Goal: Task Accomplishment & Management: Manage account settings

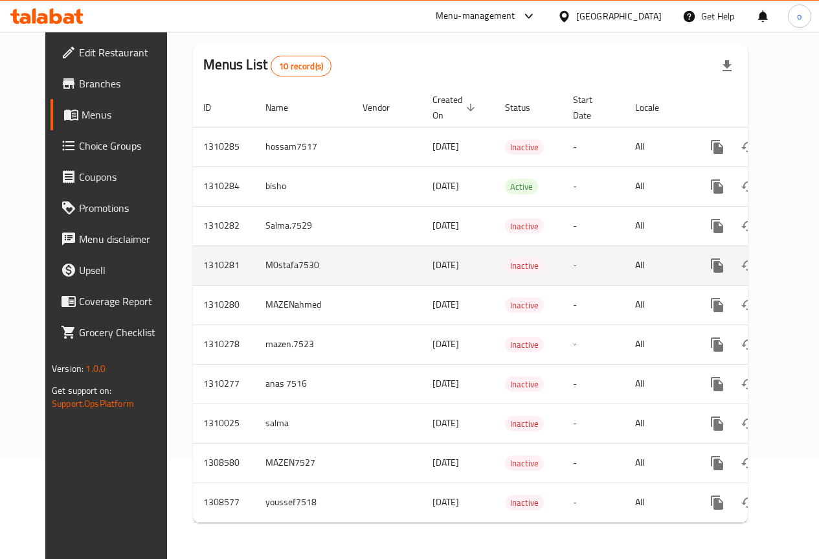
scroll to position [45, 0]
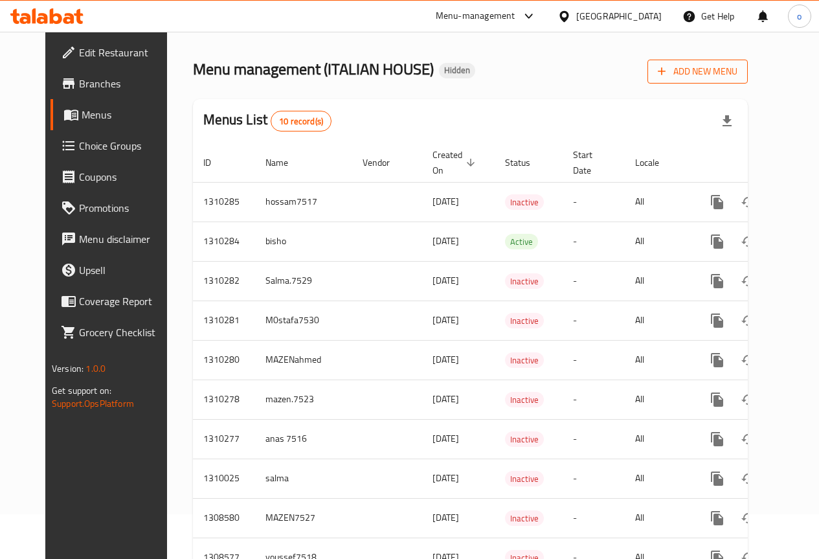
click at [737, 72] on span "Add New Menu" at bounding box center [698, 71] width 80 height 16
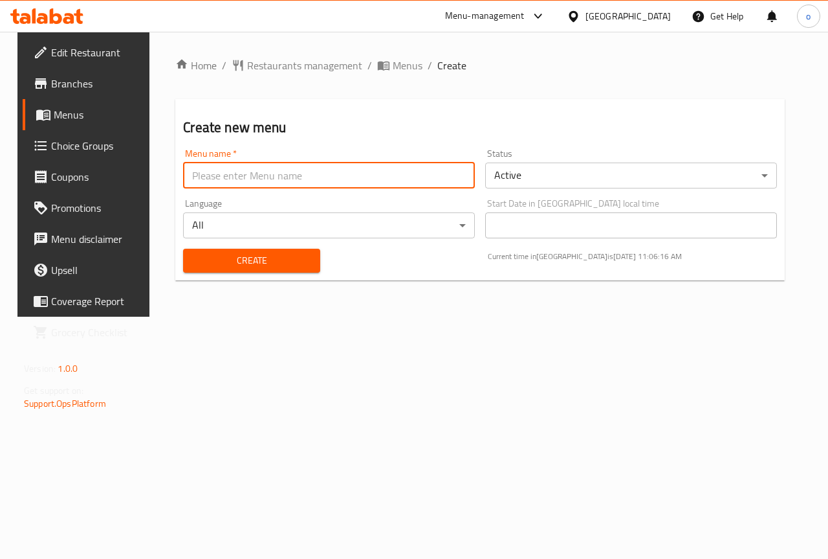
click at [402, 181] on input "text" at bounding box center [329, 175] width 292 height 26
type input "[DATE]"
click at [293, 261] on span "Create" at bounding box center [252, 260] width 116 height 16
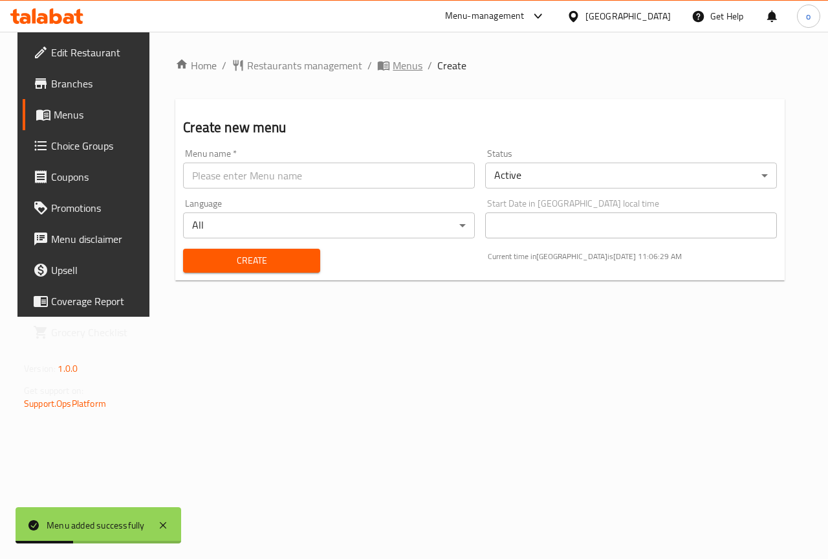
click at [393, 69] on span "Menus" at bounding box center [408, 66] width 30 height 16
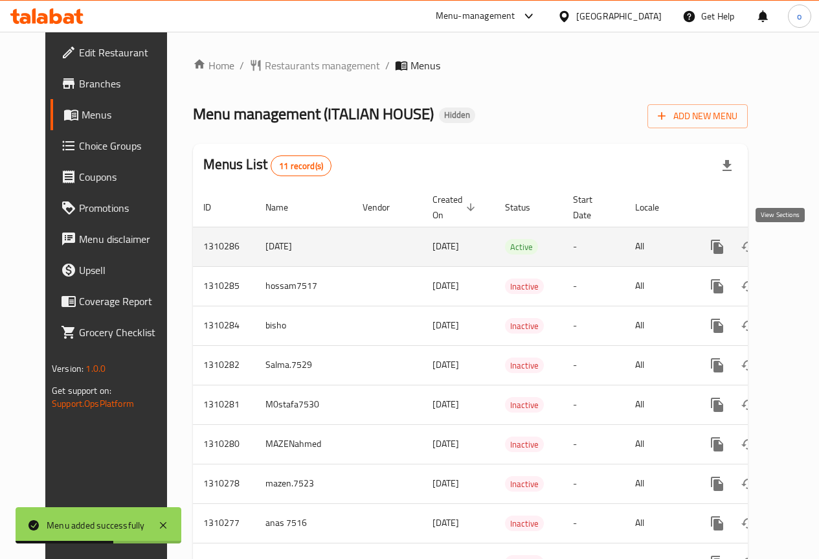
click at [803, 243] on icon "enhanced table" at bounding box center [811, 247] width 16 height 16
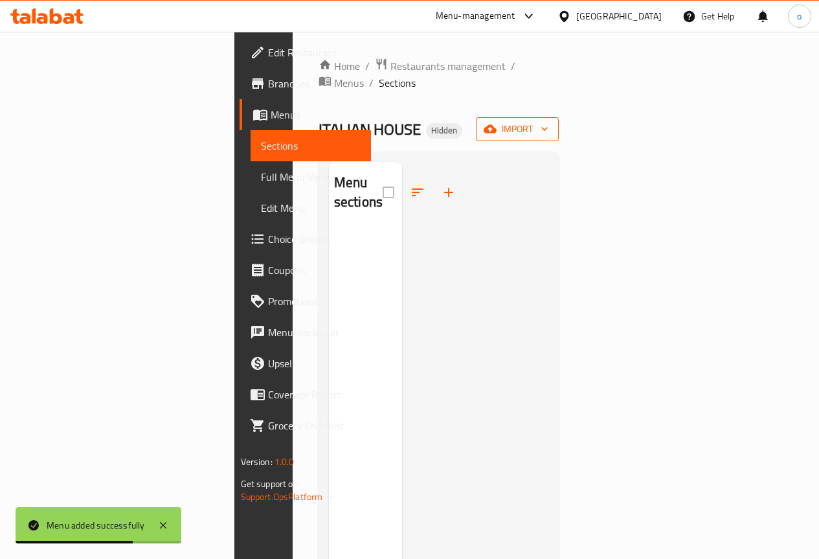
click at [548, 121] on span "import" at bounding box center [517, 129] width 62 height 16
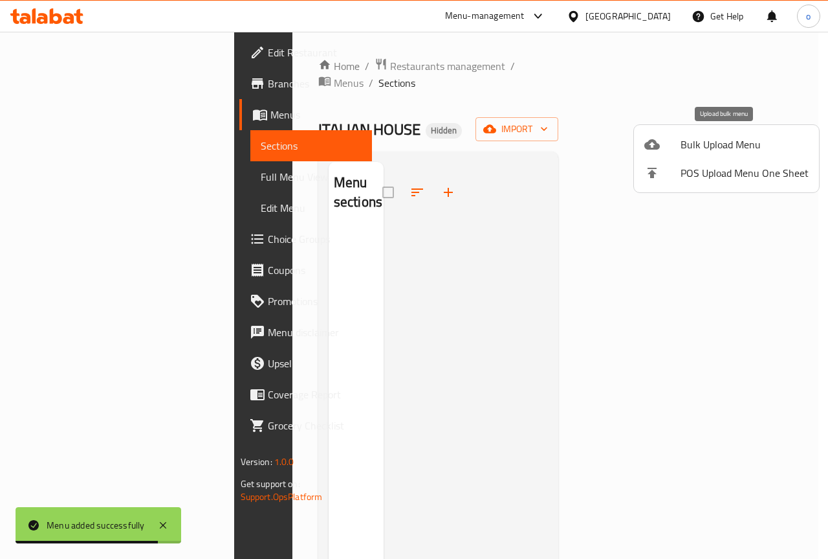
click at [745, 150] on span "Bulk Upload Menu" at bounding box center [745, 145] width 128 height 16
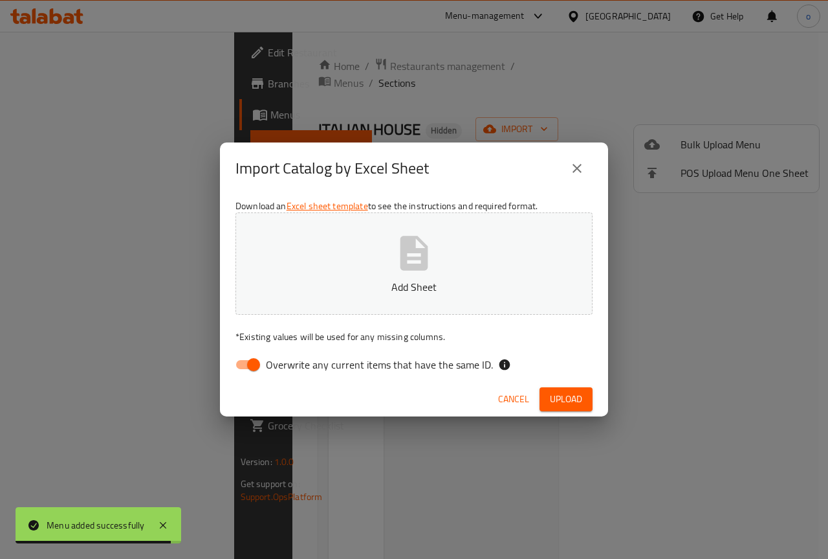
click at [480, 282] on p "Add Sheet" at bounding box center [414, 287] width 317 height 16
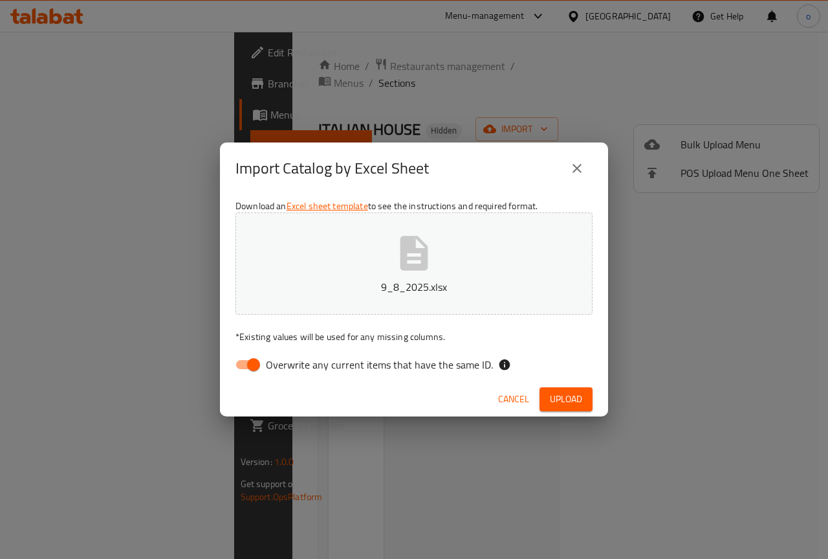
click at [248, 366] on input "Overwrite any current items that have the same ID." at bounding box center [254, 364] width 74 height 25
checkbox input "false"
click at [564, 393] on span "Upload" at bounding box center [566, 399] width 32 height 16
click at [379, 265] on button "9_8_2025.xlsx" at bounding box center [414, 263] width 357 height 102
click at [565, 404] on span "Upload" at bounding box center [566, 399] width 32 height 16
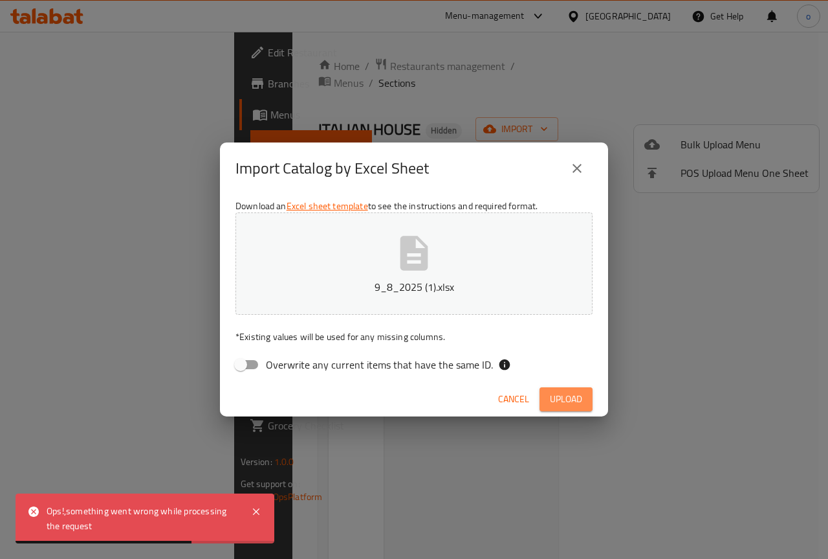
click at [573, 390] on button "Upload" at bounding box center [566, 399] width 53 height 24
click at [579, 170] on icon "close" at bounding box center [577, 168] width 9 height 9
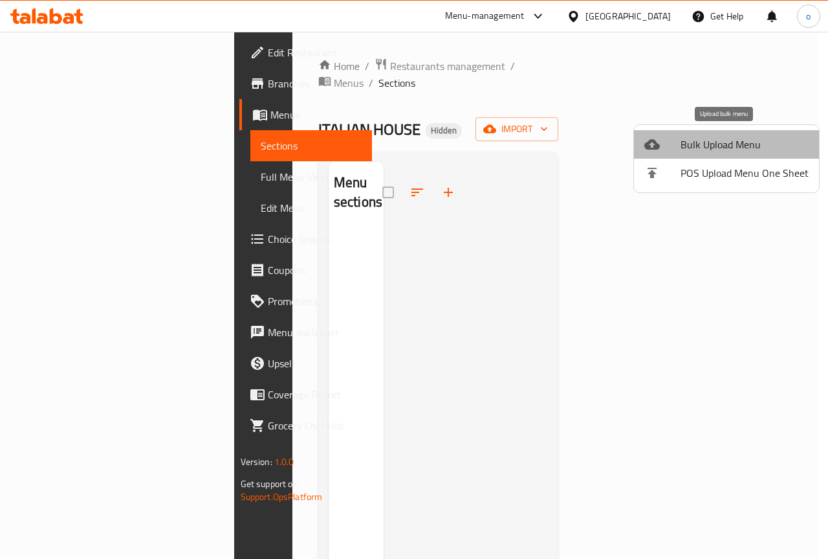
click at [740, 138] on span "Bulk Upload Menu" at bounding box center [745, 145] width 128 height 16
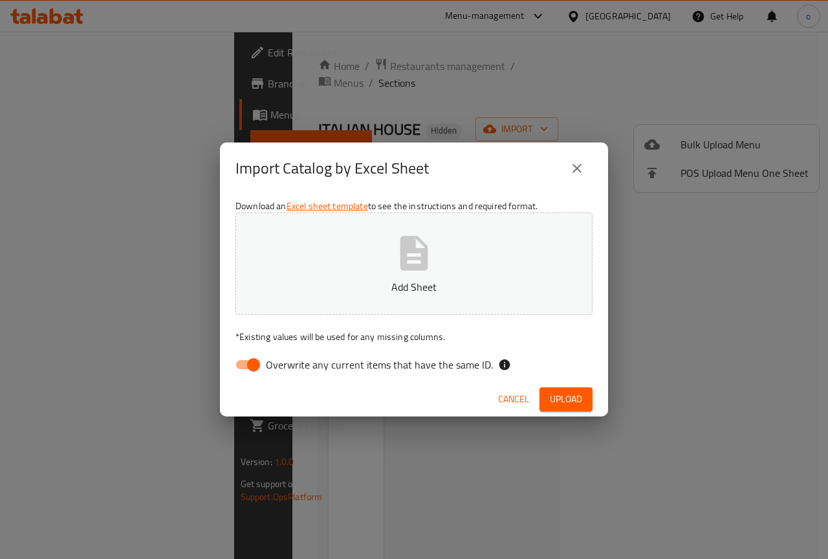
click at [456, 248] on button "Add Sheet" at bounding box center [414, 263] width 357 height 102
click at [247, 358] on input "Overwrite any current items that have the same ID." at bounding box center [254, 364] width 74 height 25
checkbox input "false"
click at [557, 402] on span "Upload" at bounding box center [566, 399] width 32 height 16
click at [403, 289] on p "9_8_2025 (1).xlsx" at bounding box center [414, 287] width 317 height 16
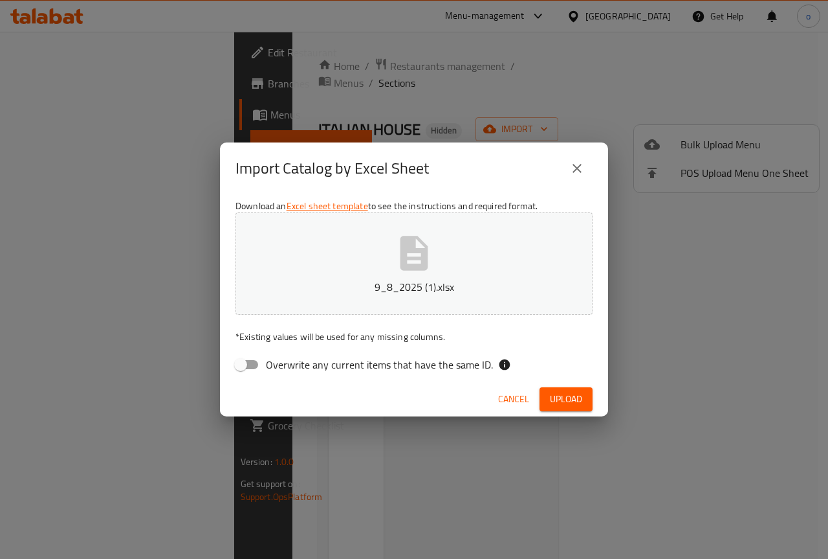
click at [568, 404] on span "Upload" at bounding box center [566, 399] width 32 height 16
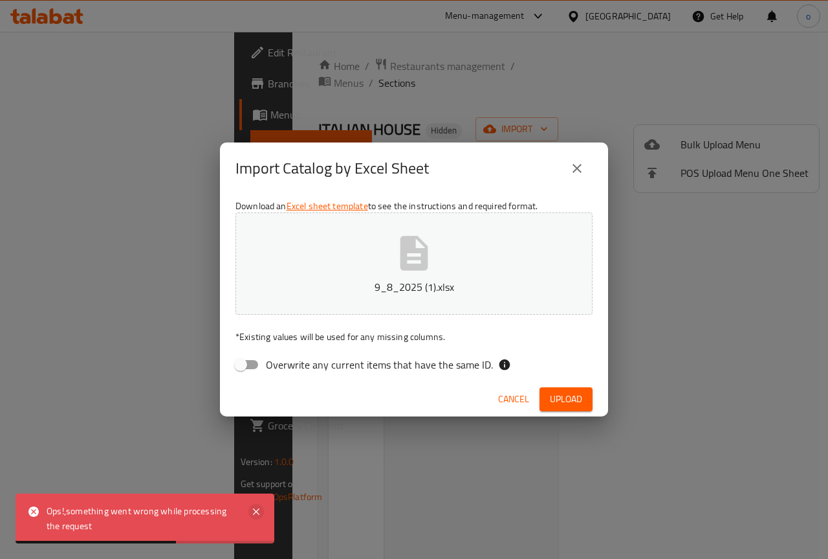
click at [256, 516] on icon at bounding box center [257, 512] width 16 height 16
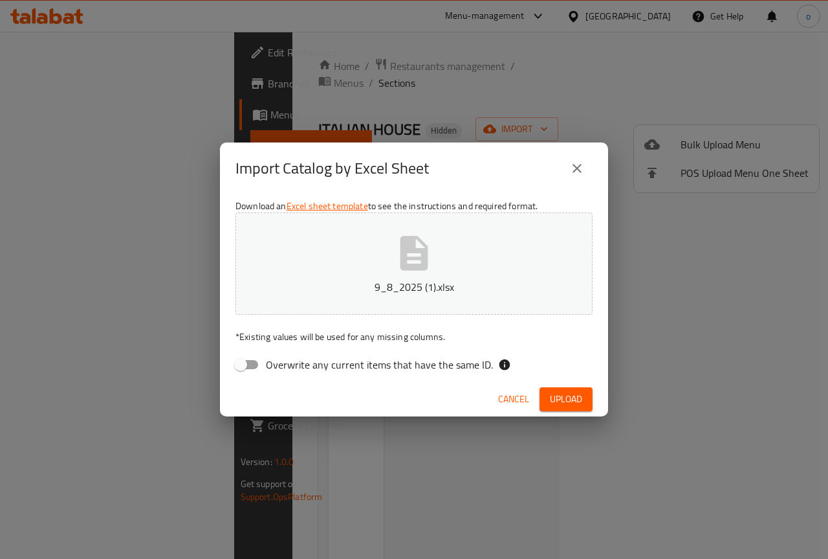
click at [572, 162] on icon "close" at bounding box center [578, 169] width 16 height 16
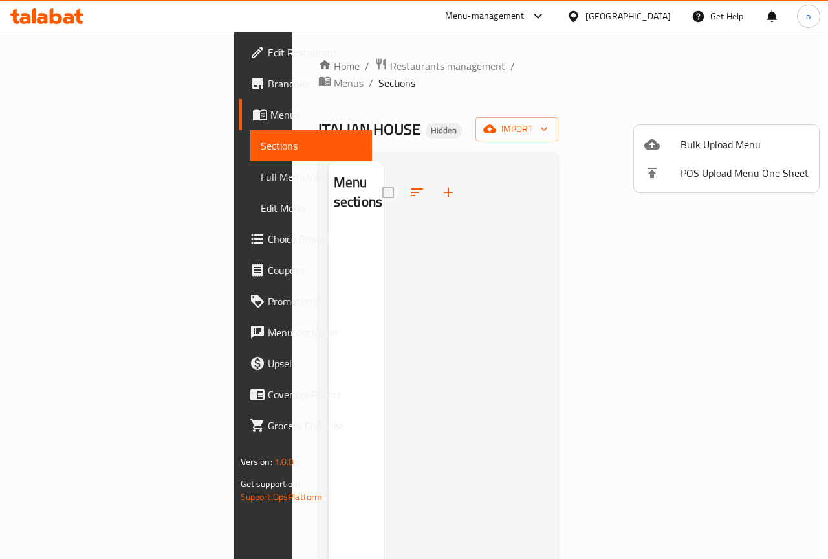
click at [640, 242] on div at bounding box center [414, 279] width 828 height 559
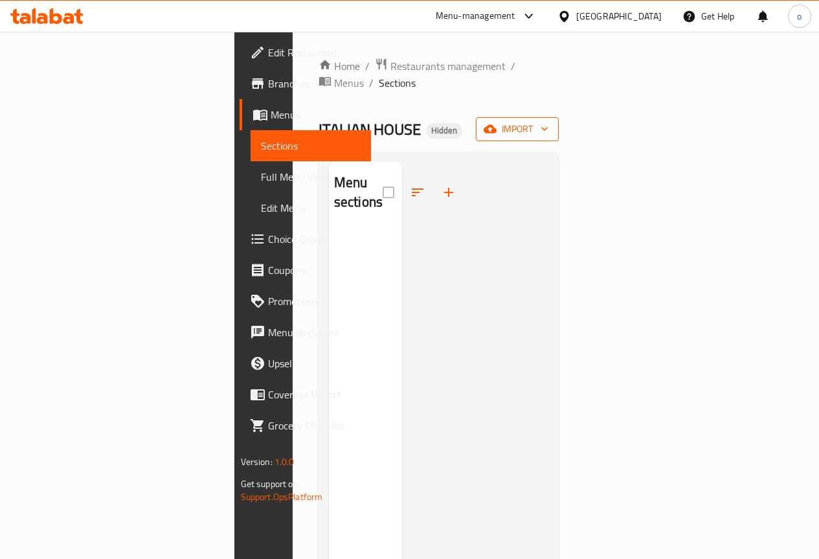
click at [548, 121] on span "import" at bounding box center [517, 129] width 62 height 16
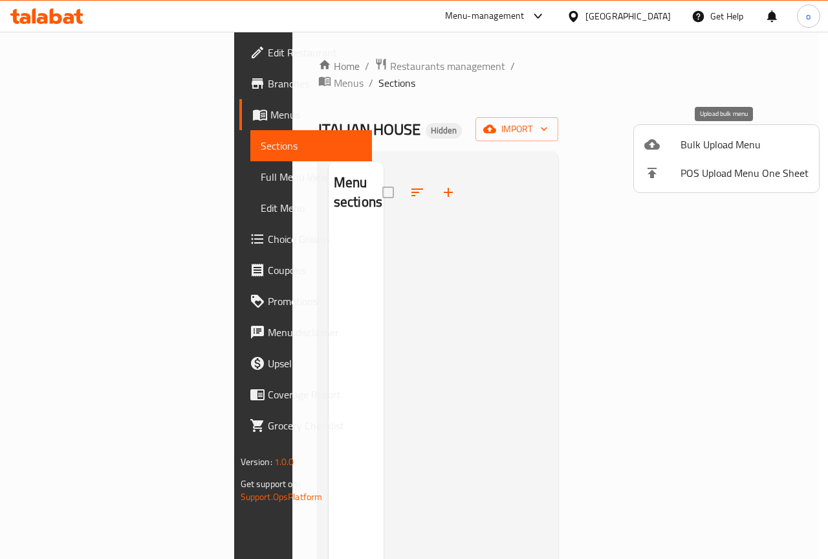
click at [710, 140] on span "Bulk Upload Menu" at bounding box center [745, 145] width 128 height 16
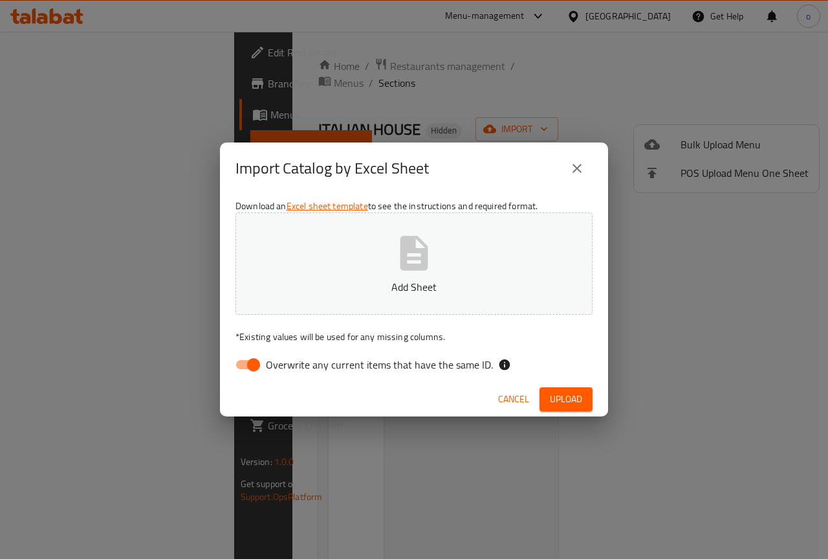
click at [248, 364] on input "Overwrite any current items that have the same ID." at bounding box center [254, 364] width 74 height 25
checkbox input "false"
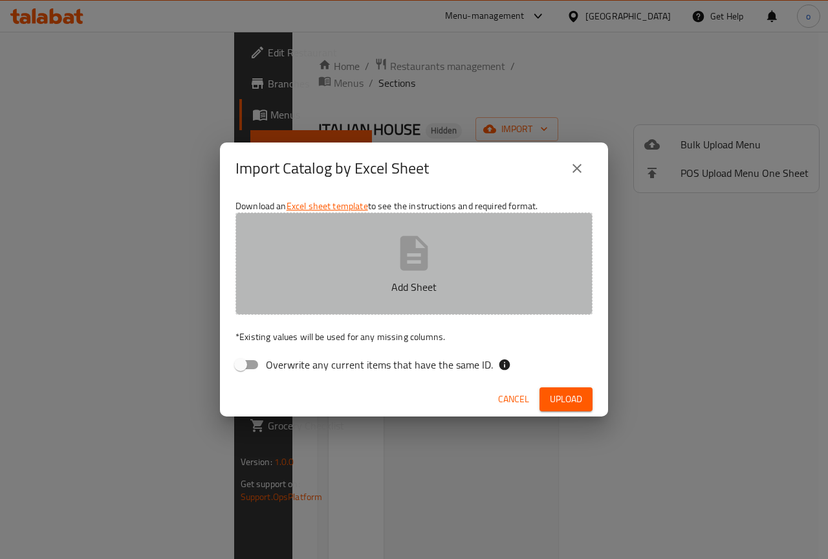
click at [366, 268] on button "Add Sheet" at bounding box center [414, 263] width 357 height 102
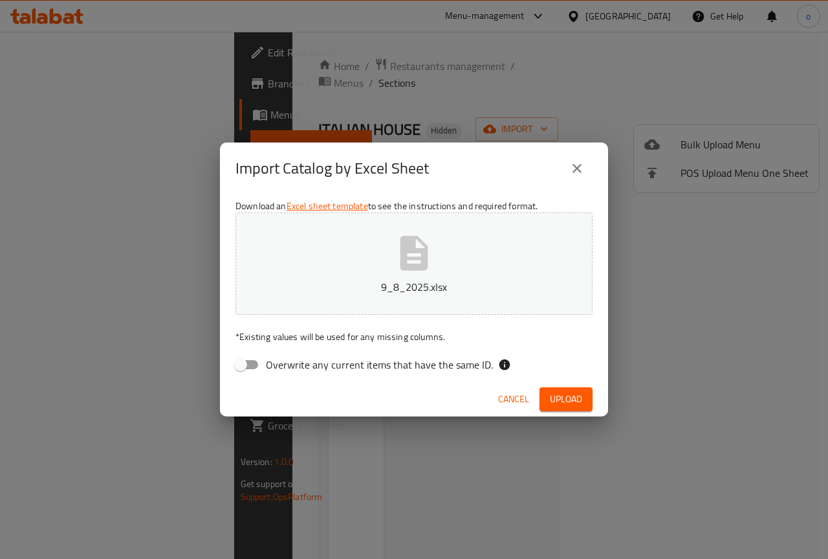
click at [563, 401] on span "Upload" at bounding box center [566, 399] width 32 height 16
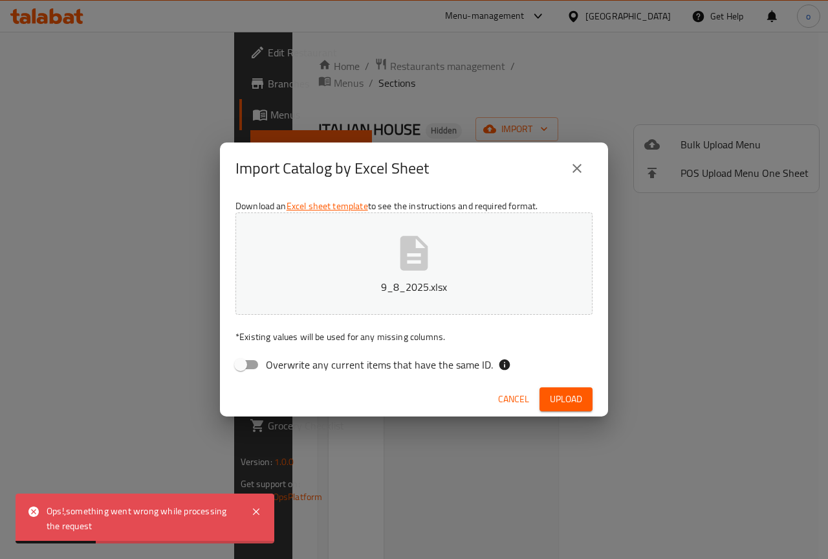
click at [579, 172] on icon "close" at bounding box center [578, 169] width 16 height 16
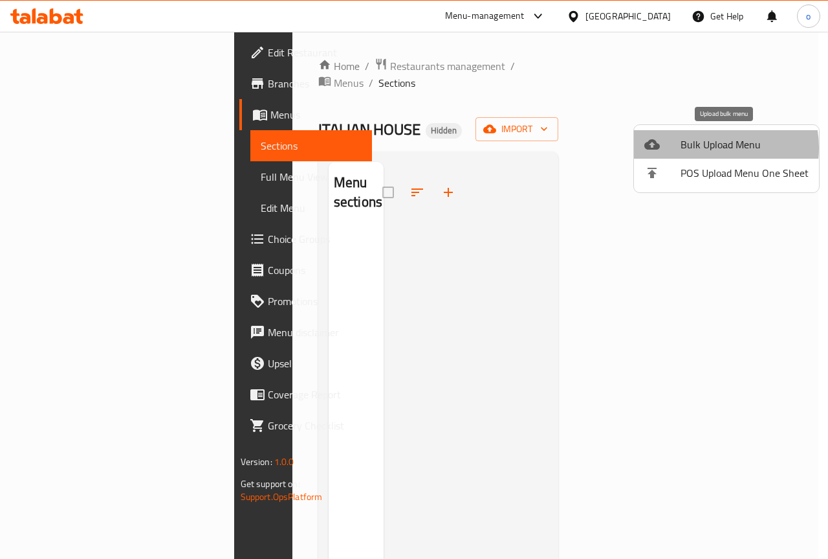
click at [707, 148] on span "Bulk Upload Menu" at bounding box center [745, 145] width 128 height 16
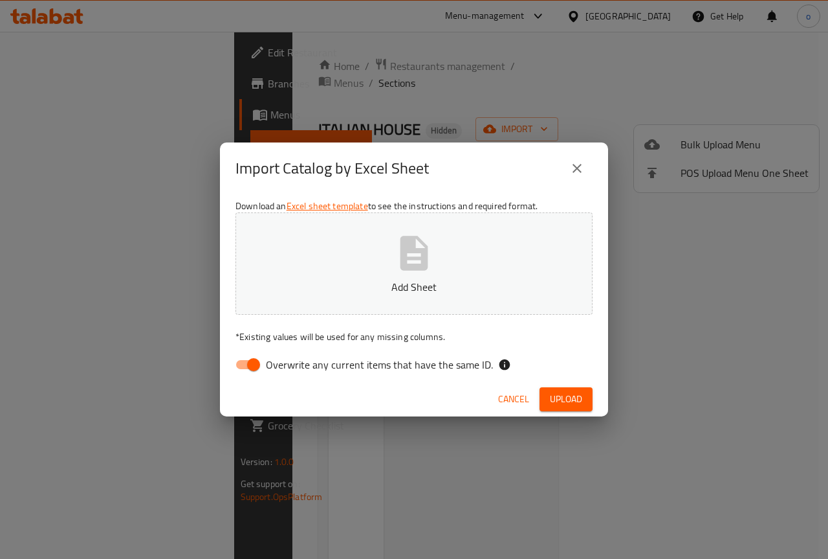
drag, startPoint x: 453, startPoint y: 483, endPoint x: 403, endPoint y: 430, distance: 73.3
click at [452, 480] on div "Import Catalog by Excel Sheet Download an Excel sheet template to see the instr…" at bounding box center [414, 279] width 828 height 559
click at [579, 159] on button "close" at bounding box center [577, 168] width 31 height 31
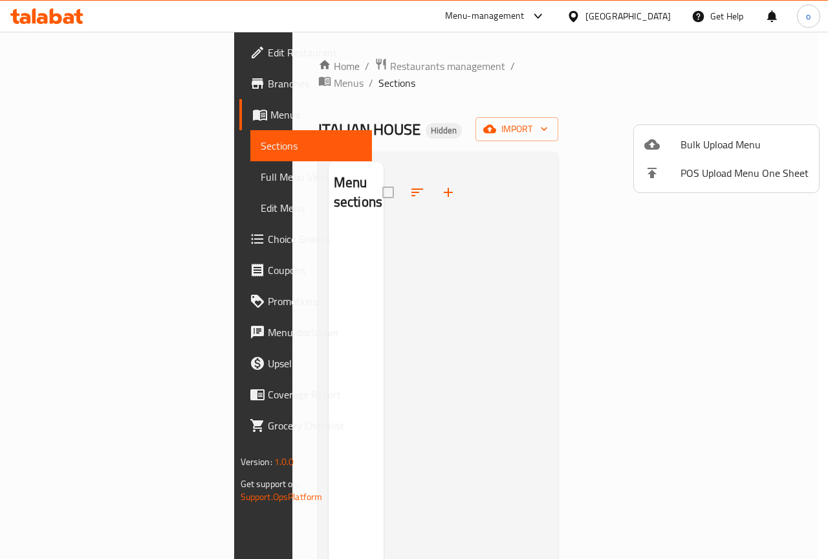
click at [78, 50] on div at bounding box center [414, 279] width 828 height 559
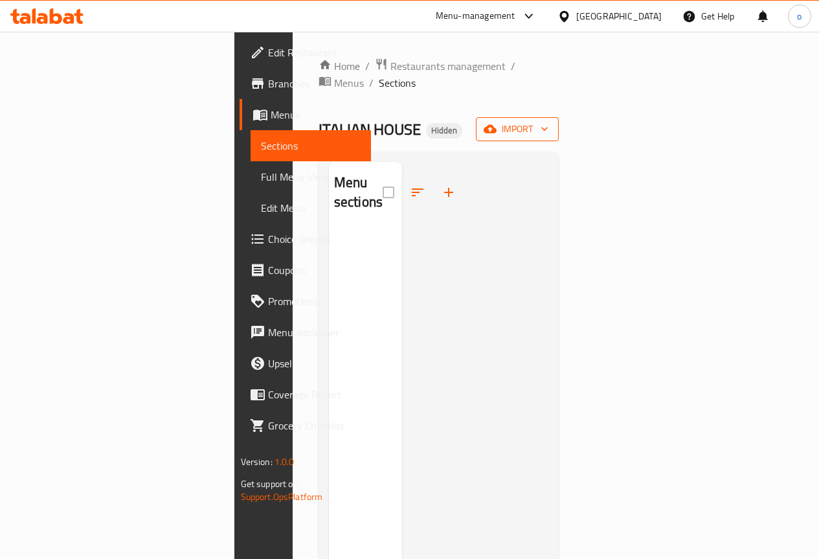
click at [548, 121] on span "import" at bounding box center [517, 129] width 62 height 16
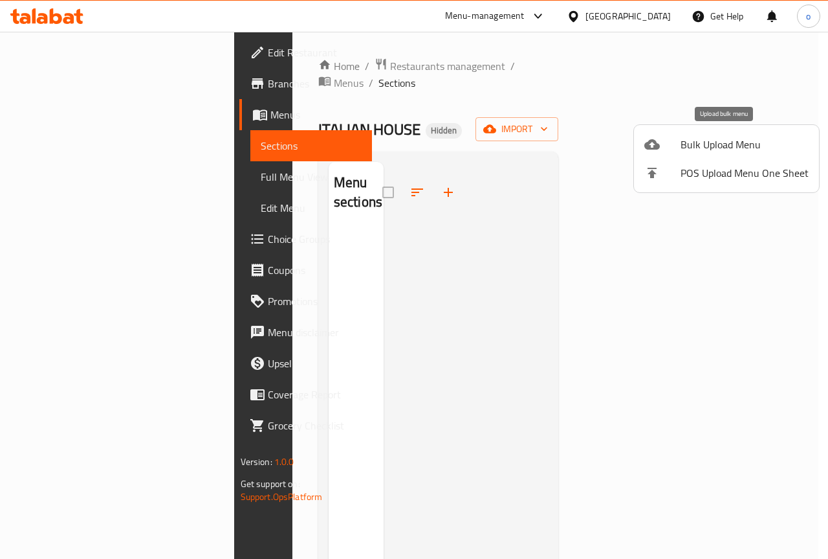
click at [701, 148] on span "Bulk Upload Menu" at bounding box center [745, 145] width 128 height 16
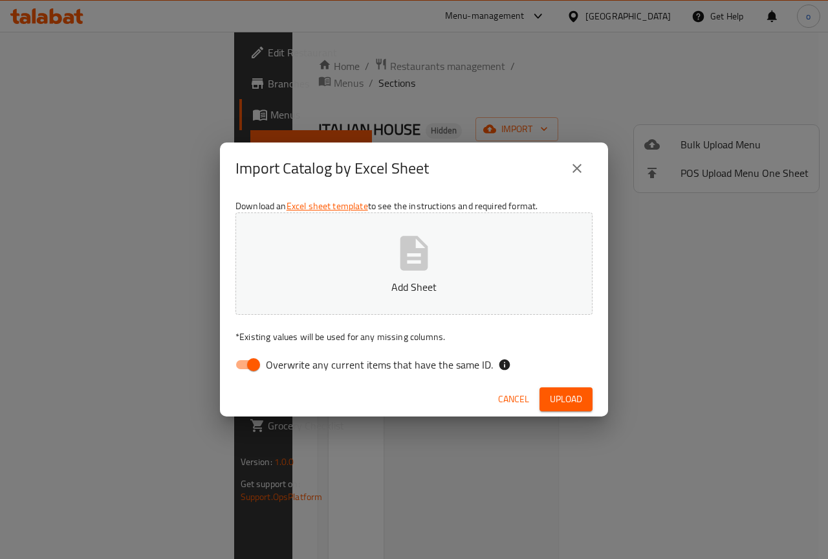
click at [406, 272] on icon "button" at bounding box center [413, 252] width 41 height 41
click at [244, 359] on input "Overwrite any current items that have the same ID." at bounding box center [254, 364] width 74 height 25
checkbox input "false"
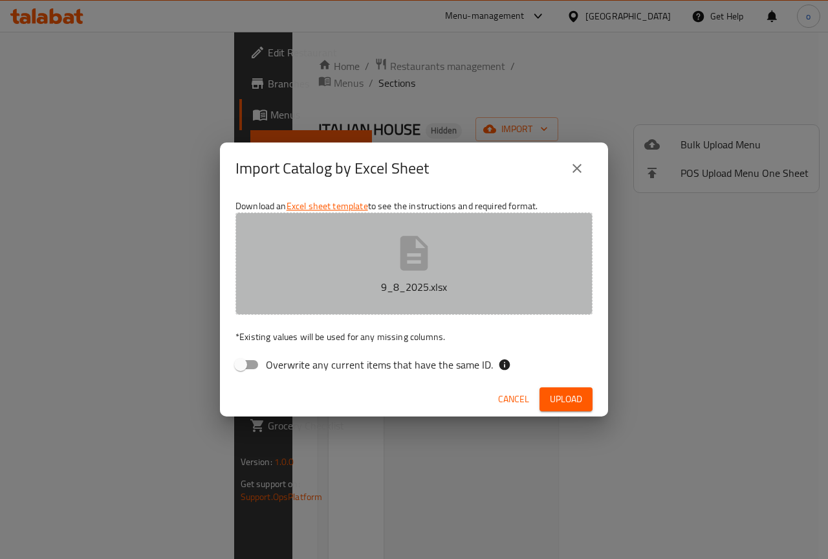
click at [409, 265] on icon "button" at bounding box center [415, 253] width 28 height 34
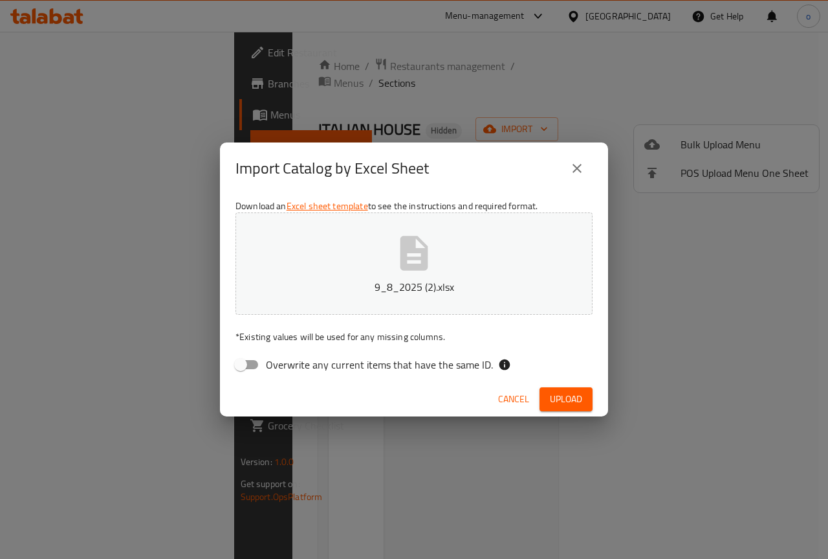
click at [562, 394] on span "Upload" at bounding box center [566, 399] width 32 height 16
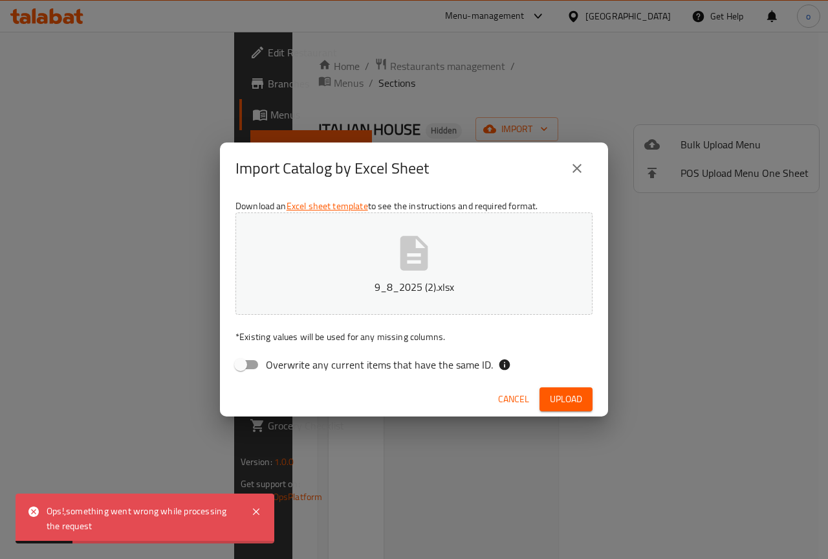
click at [573, 395] on span "Upload" at bounding box center [566, 399] width 32 height 16
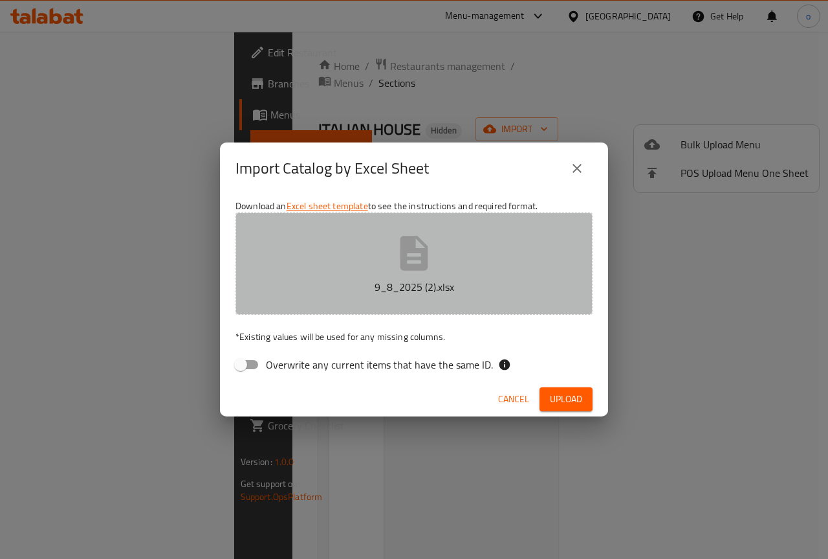
click at [437, 292] on p "9_8_2025 (2).xlsx" at bounding box center [414, 287] width 317 height 16
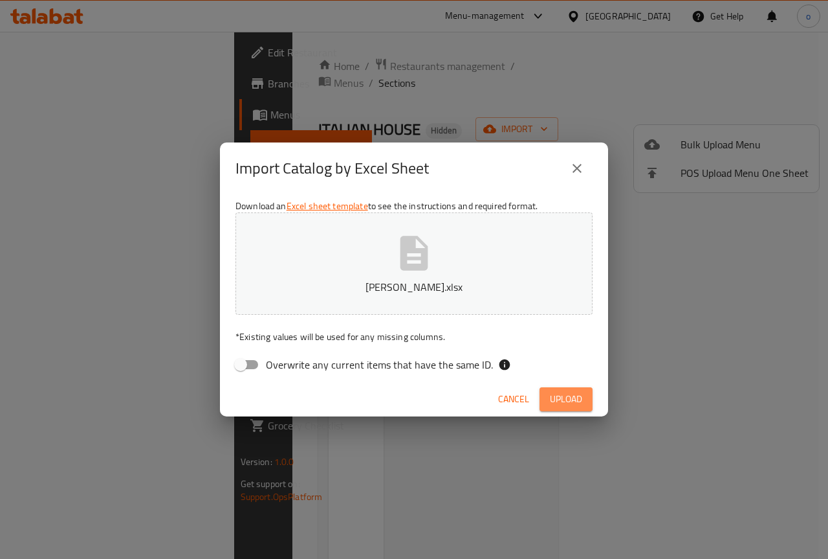
click at [559, 392] on span "Upload" at bounding box center [566, 399] width 32 height 16
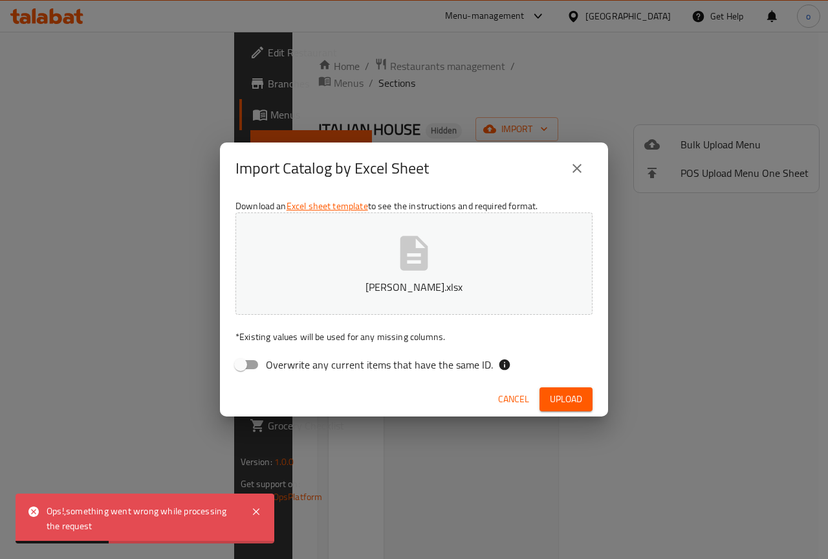
click at [585, 166] on button "close" at bounding box center [577, 168] width 31 height 31
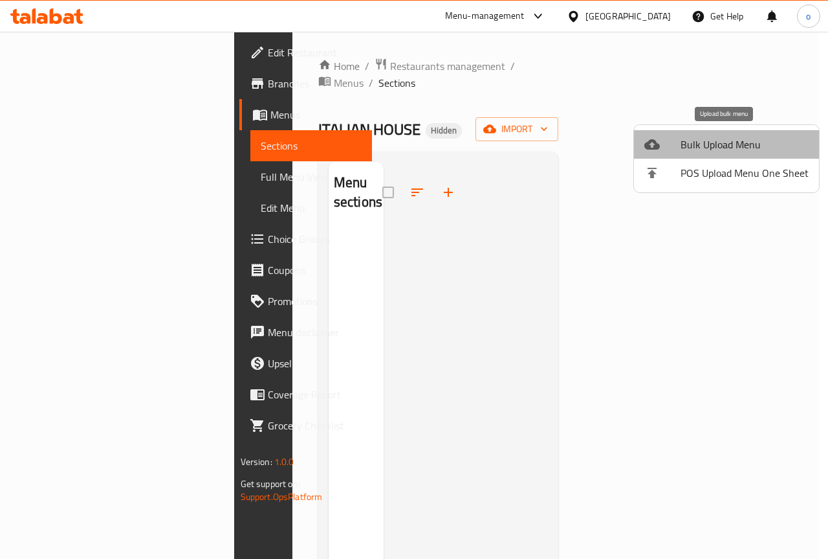
click at [755, 146] on span "Bulk Upload Menu" at bounding box center [745, 145] width 128 height 16
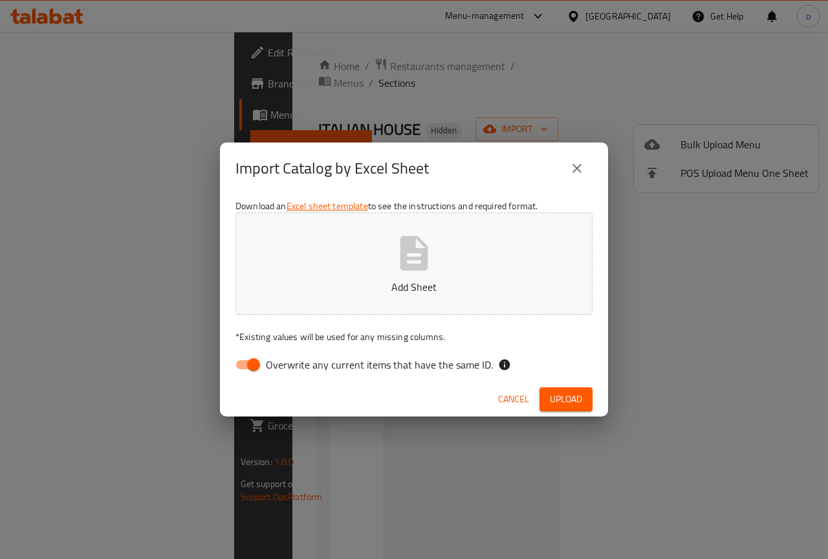
click at [410, 261] on icon "button" at bounding box center [413, 252] width 41 height 41
click at [575, 166] on icon "close" at bounding box center [577, 168] width 9 height 9
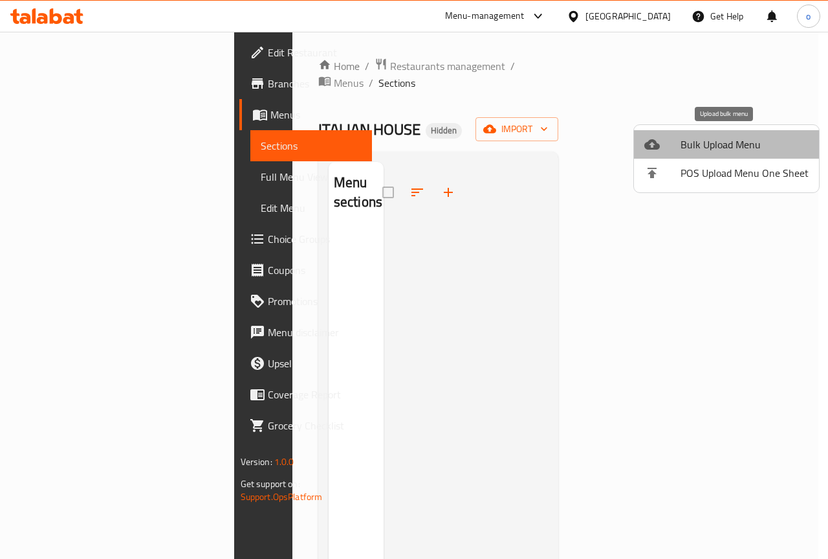
click at [757, 146] on span "Bulk Upload Menu" at bounding box center [745, 145] width 128 height 16
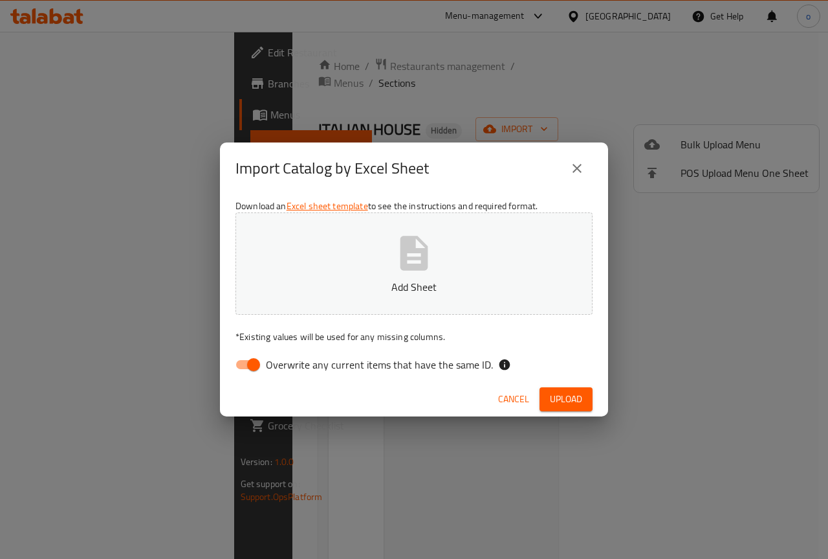
click at [448, 261] on button "Add Sheet" at bounding box center [414, 263] width 357 height 102
click at [254, 359] on input "Overwrite any current items that have the same ID." at bounding box center [254, 364] width 74 height 25
checkbox input "false"
click at [555, 393] on span "Upload" at bounding box center [566, 399] width 32 height 16
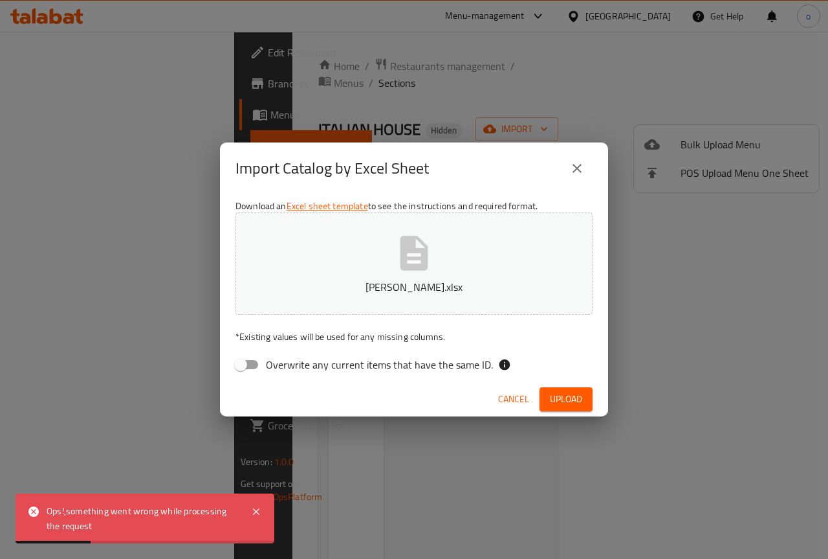
click at [161, 515] on div "Ops!,something went wrong while processing the request" at bounding box center [143, 518] width 192 height 29
click at [258, 509] on icon at bounding box center [256, 511] width 6 height 6
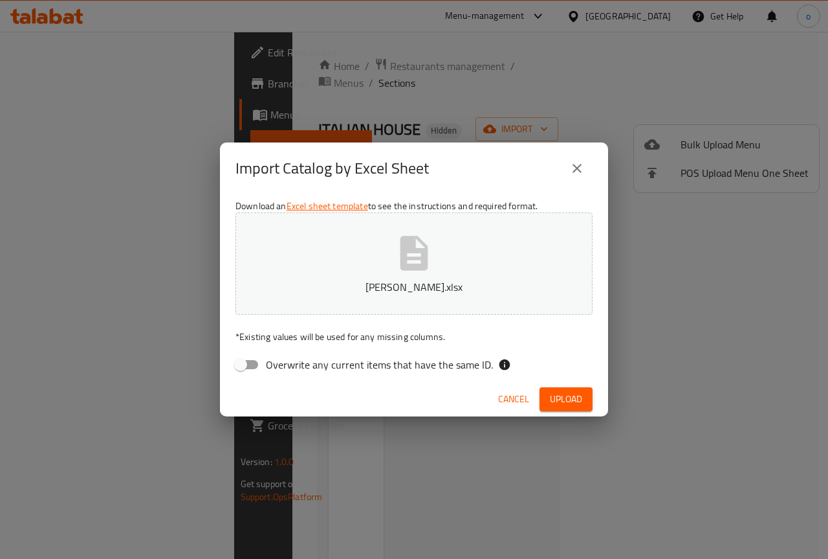
click at [510, 401] on span "Cancel" at bounding box center [513, 399] width 31 height 16
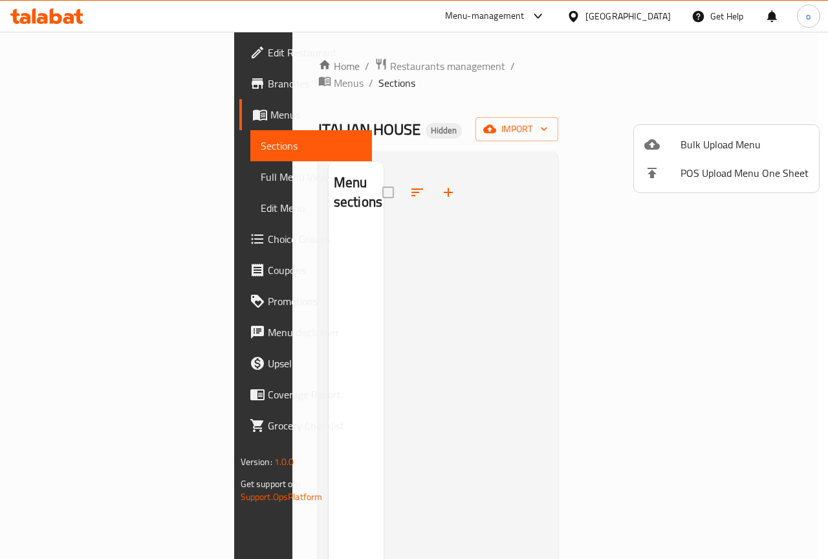
click at [417, 296] on div at bounding box center [414, 279] width 828 height 559
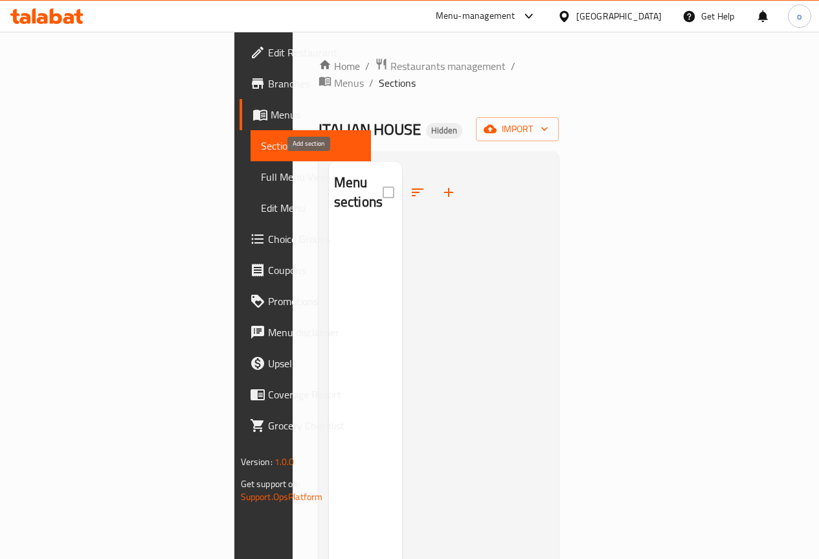
click at [433, 179] on button "button" at bounding box center [448, 192] width 31 height 31
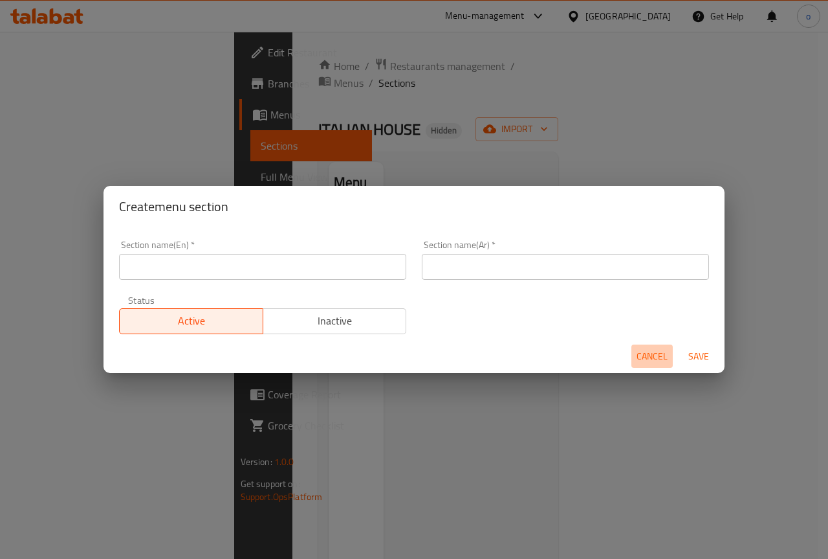
click at [665, 362] on span "Cancel" at bounding box center [652, 356] width 31 height 16
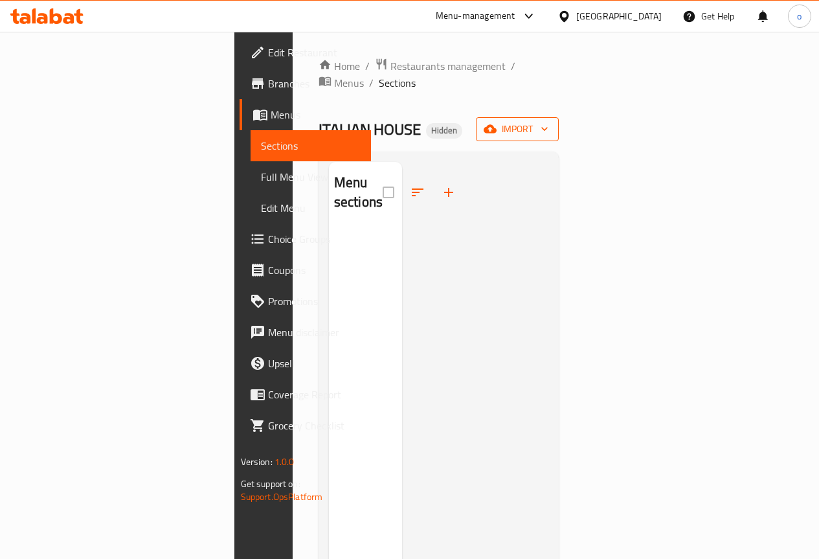
click at [548, 121] on span "import" at bounding box center [517, 129] width 62 height 16
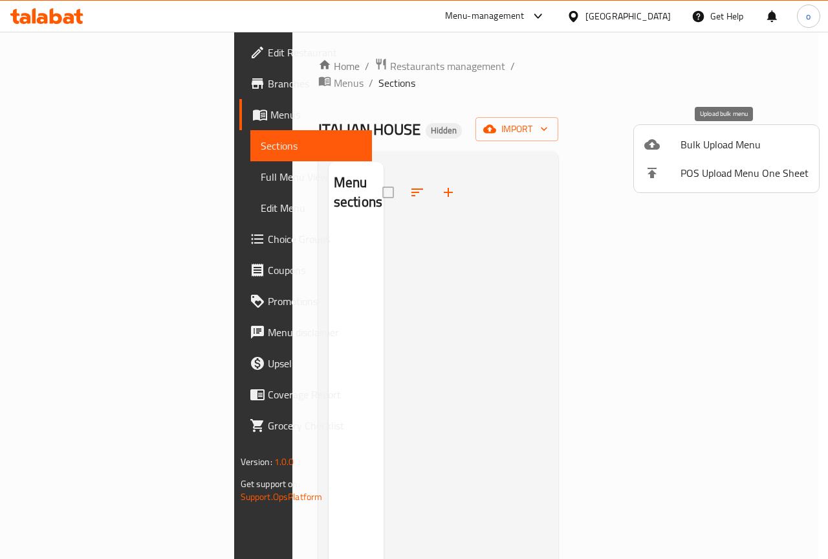
click at [754, 146] on span "Bulk Upload Menu" at bounding box center [745, 145] width 128 height 16
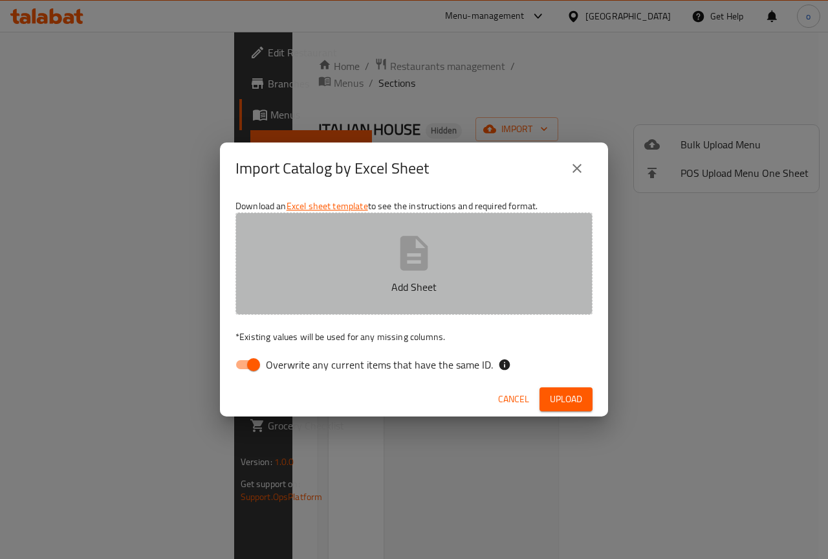
click at [472, 290] on p "Add Sheet" at bounding box center [414, 287] width 317 height 16
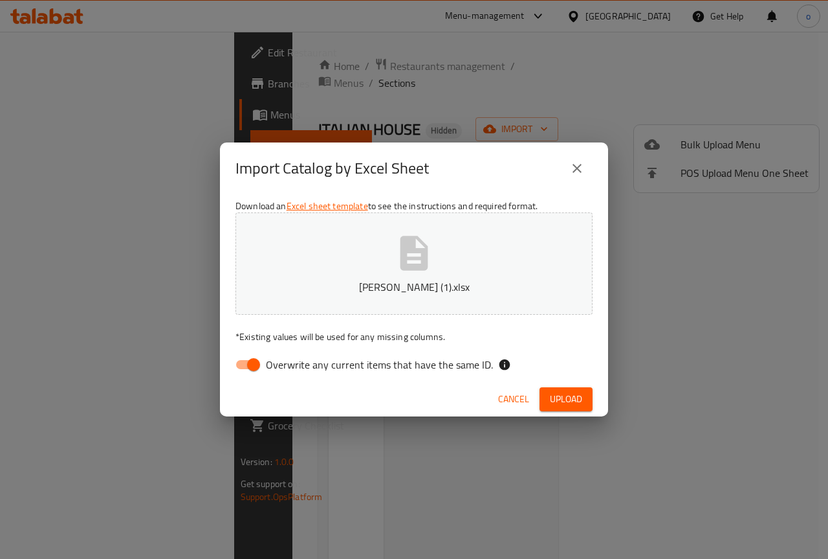
click at [262, 362] on input "Overwrite any current items that have the same ID." at bounding box center [254, 364] width 74 height 25
checkbox input "false"
click at [569, 393] on span "Upload" at bounding box center [566, 399] width 32 height 16
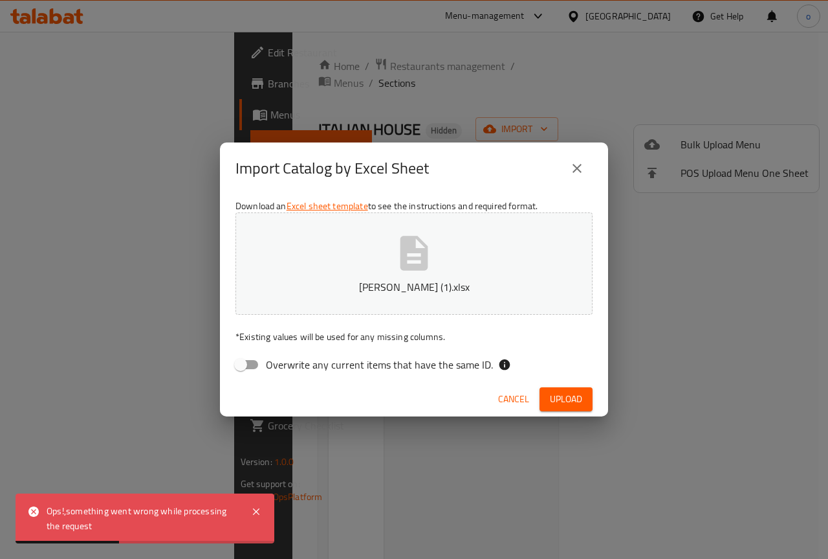
click at [579, 402] on span "Upload" at bounding box center [566, 399] width 32 height 16
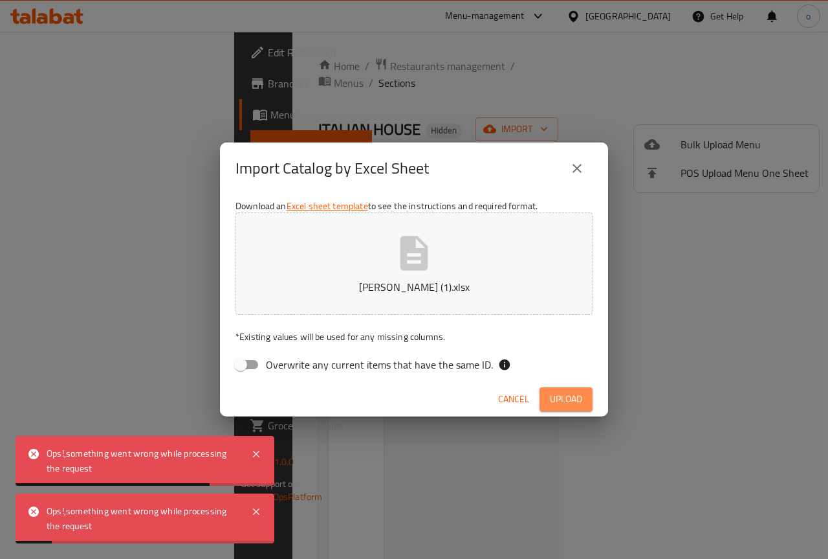
click at [579, 402] on span "Upload" at bounding box center [566, 399] width 32 height 16
click at [579, 402] on icon "button" at bounding box center [572, 400] width 16 height 16
click at [579, 402] on span "button" at bounding box center [572, 399] width 21 height 13
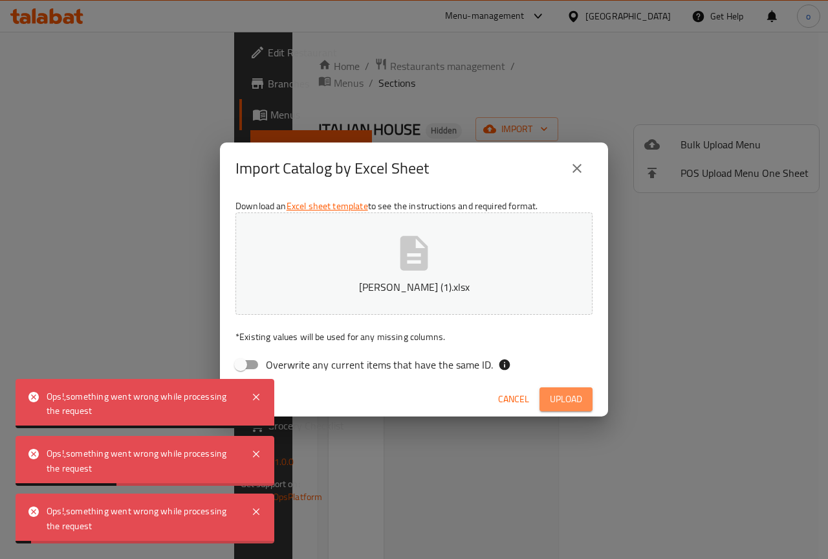
click at [579, 402] on span "Upload" at bounding box center [566, 399] width 32 height 16
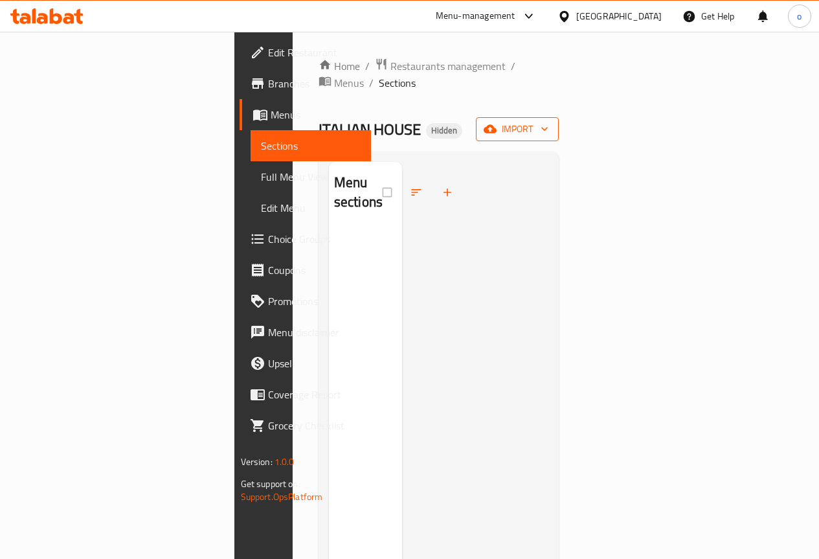
click at [548, 121] on span "import" at bounding box center [517, 129] width 62 height 16
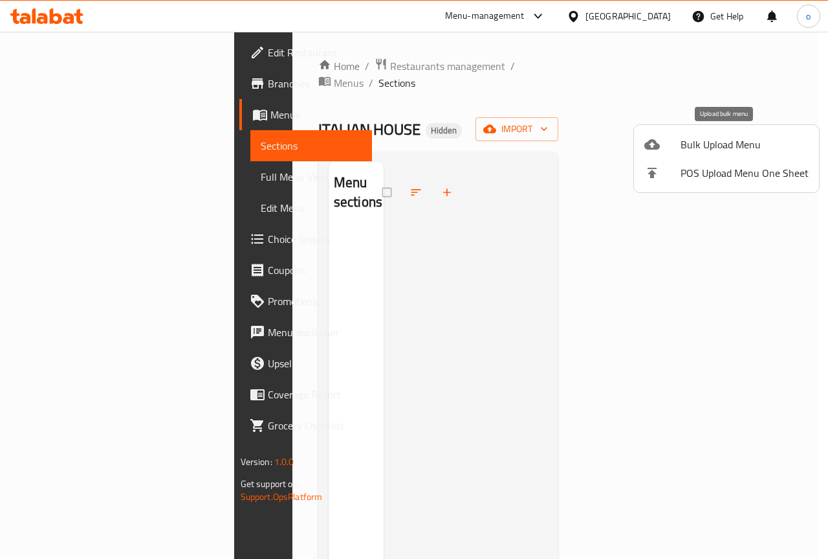
click at [745, 149] on span "Bulk Upload Menu" at bounding box center [745, 145] width 128 height 16
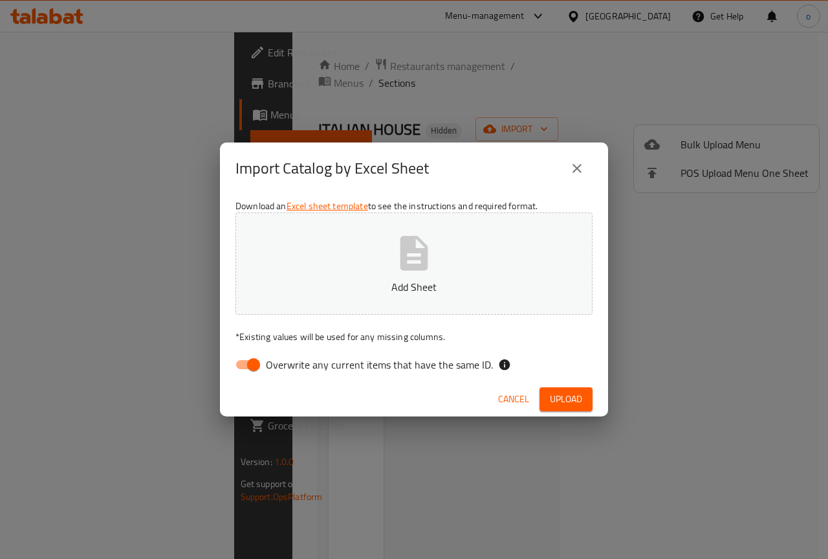
click at [443, 277] on button "Add Sheet" at bounding box center [414, 263] width 357 height 102
click at [256, 366] on input "Overwrite any current items that have the same ID." at bounding box center [254, 364] width 74 height 25
checkbox input "false"
click at [582, 405] on button "Upload" at bounding box center [566, 399] width 53 height 24
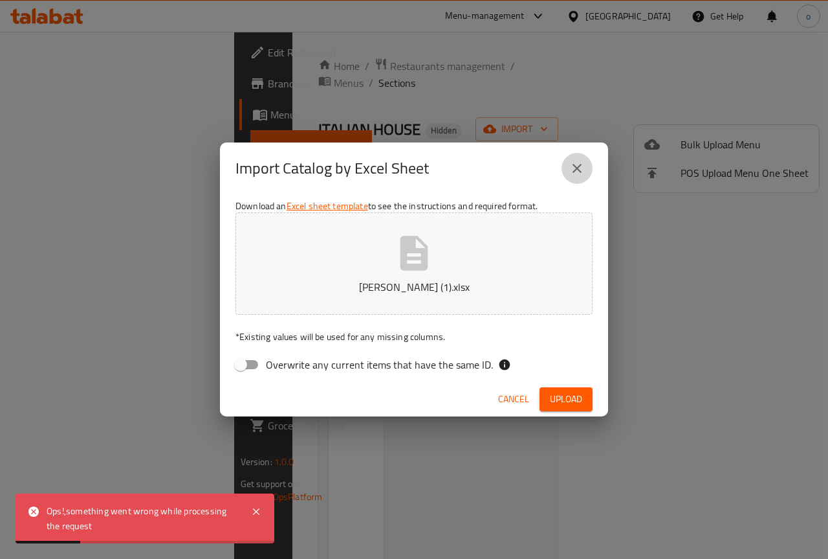
click at [577, 173] on icon "close" at bounding box center [578, 169] width 16 height 16
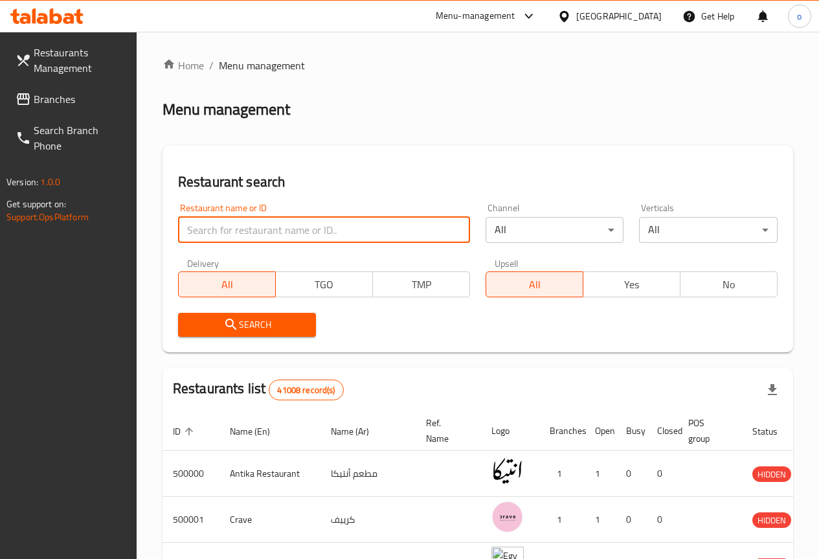
click at [265, 227] on input "search" at bounding box center [324, 230] width 292 height 26
type input "27302"
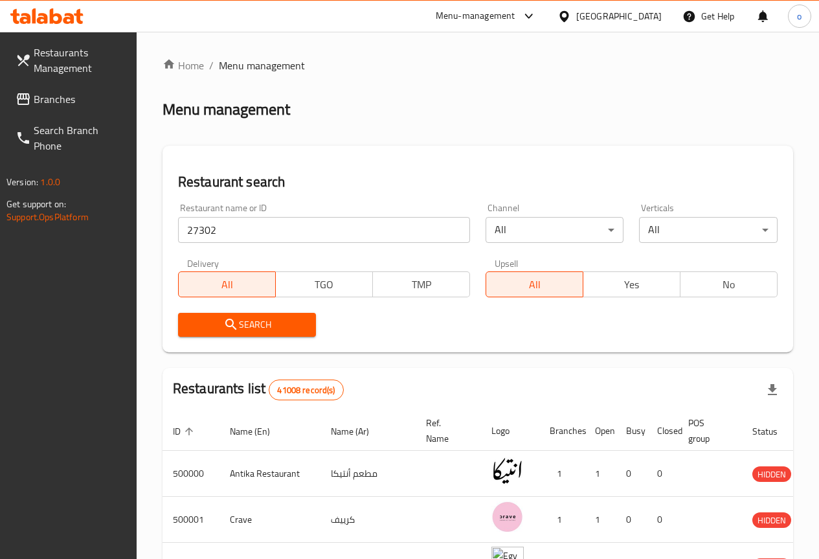
click at [224, 324] on icon "submit" at bounding box center [231, 324] width 16 height 16
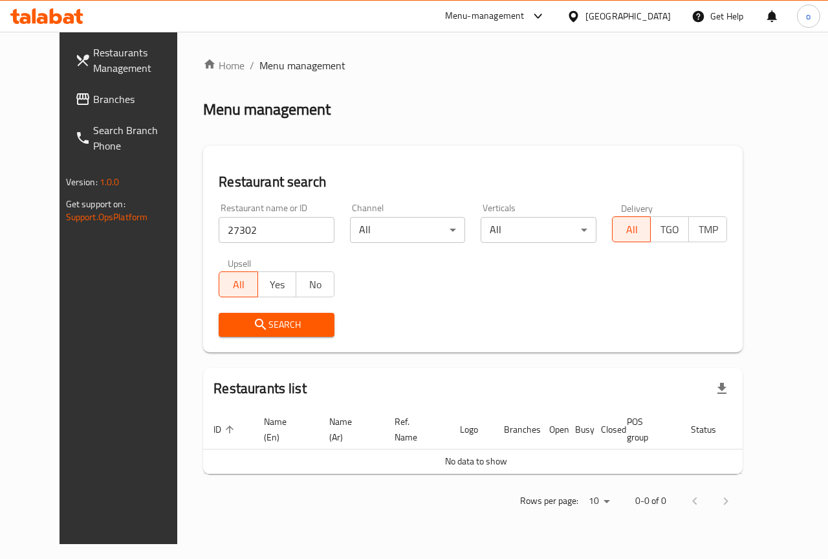
click at [219, 231] on input "27302" at bounding box center [277, 230] width 116 height 26
click at [93, 50] on span "Restaurants Management" at bounding box center [140, 60] width 94 height 31
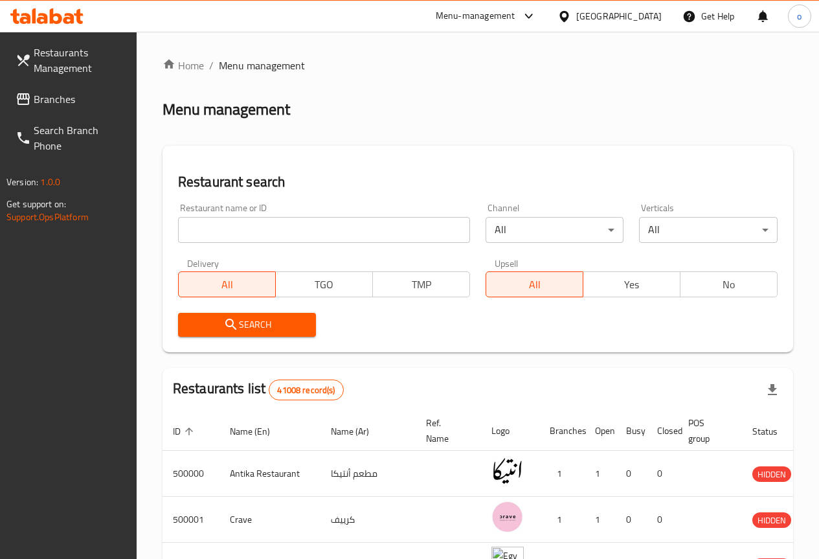
click at [271, 225] on input "search" at bounding box center [324, 230] width 292 height 26
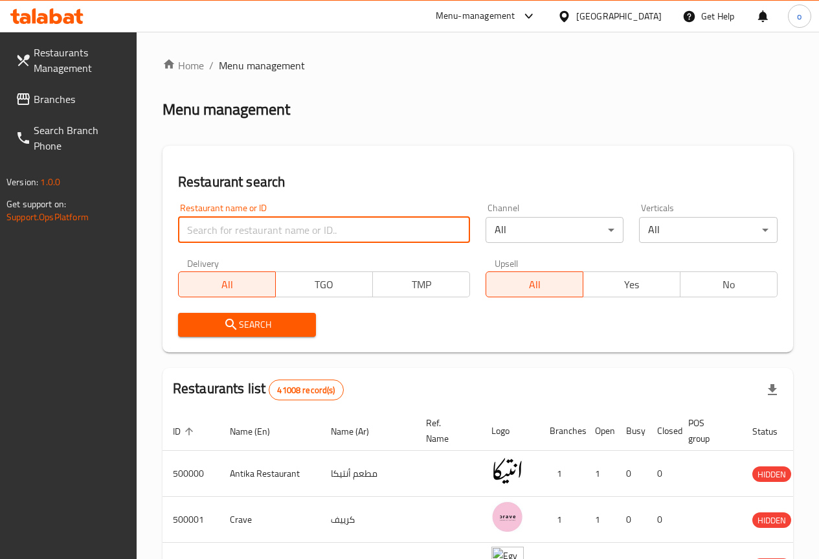
paste input "27302"
type input "27302"
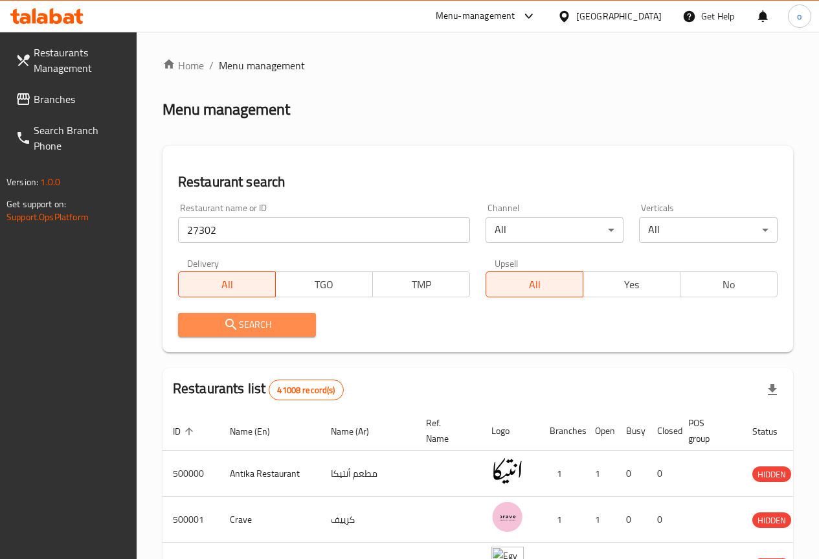
click at [263, 329] on span "Search" at bounding box center [247, 324] width 118 height 16
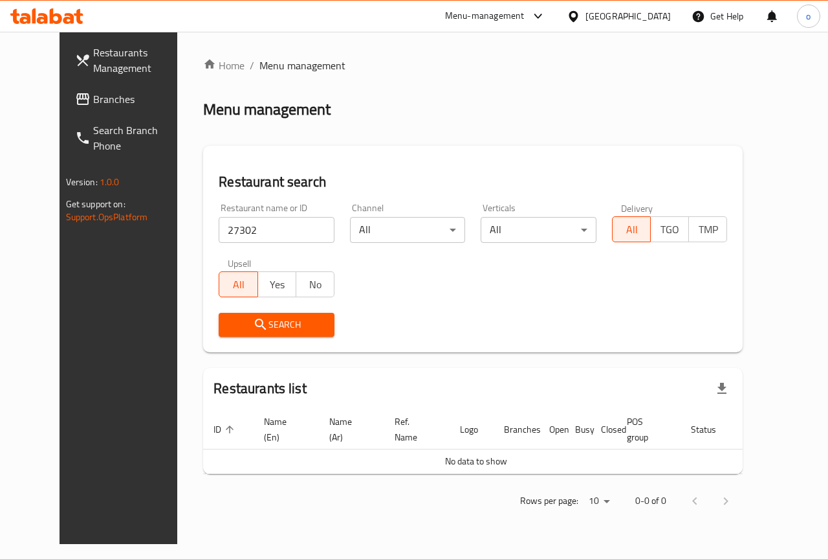
click at [93, 106] on span "Branches" at bounding box center [140, 99] width 94 height 16
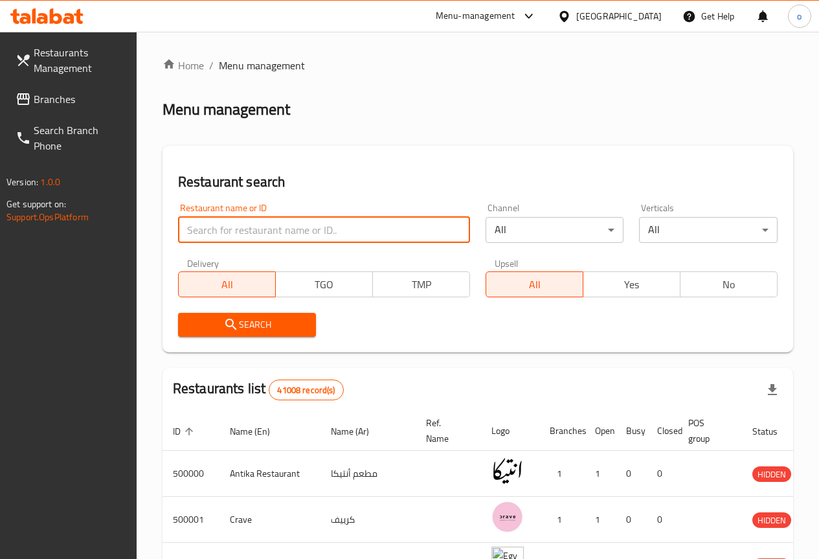
click at [238, 226] on input "search" at bounding box center [324, 230] width 292 height 26
type input "27302"
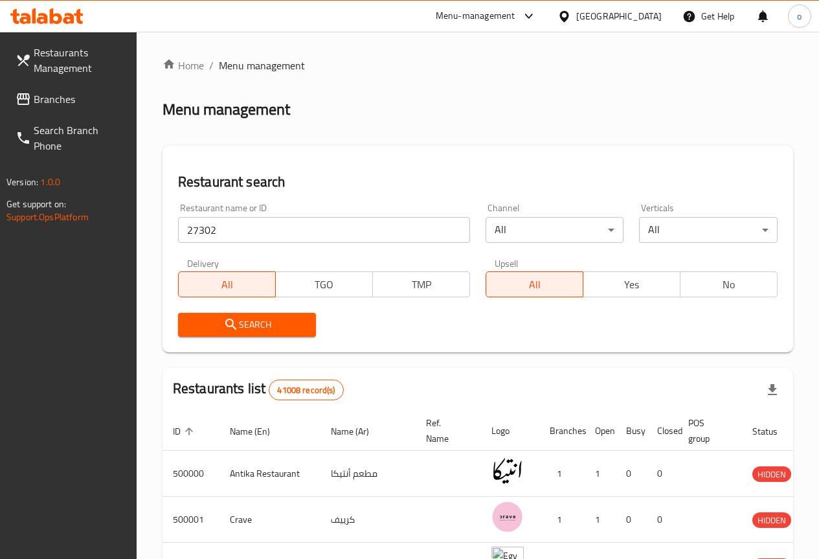
click at [225, 326] on icon "submit" at bounding box center [231, 324] width 16 height 16
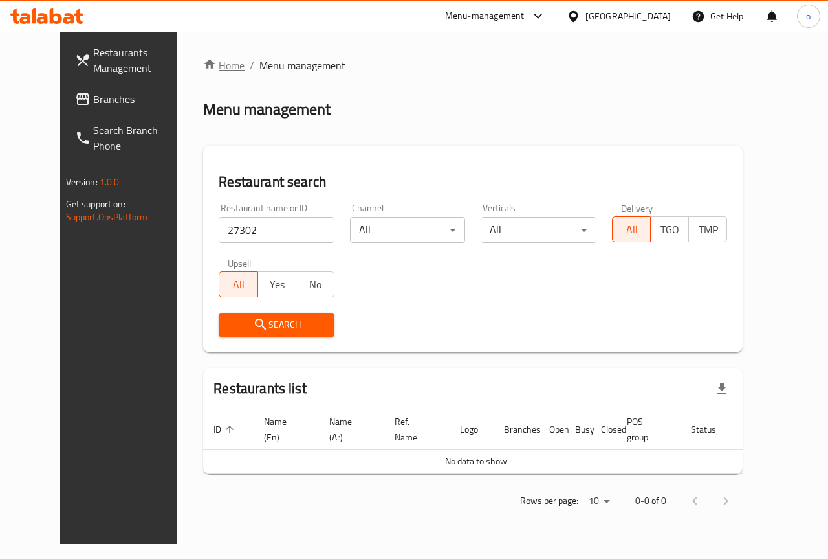
click at [203, 61] on link "Home" at bounding box center [223, 66] width 41 height 16
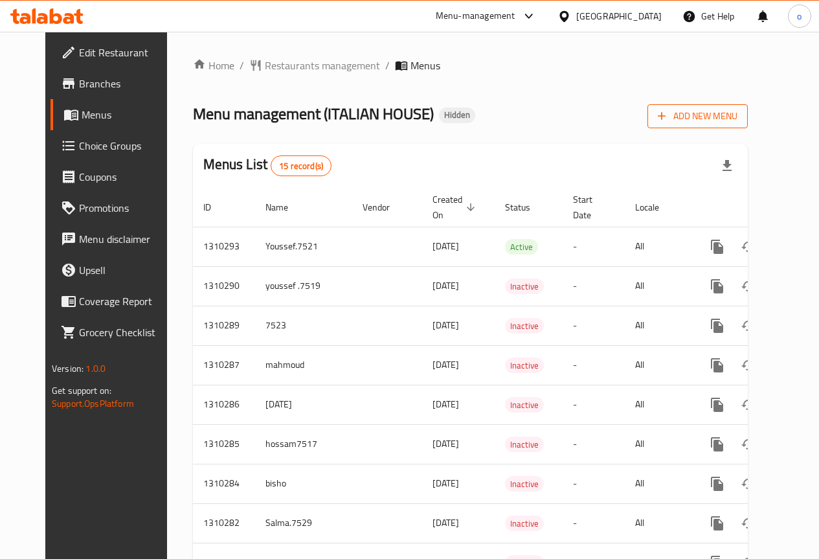
click at [737, 119] on span "Add New Menu" at bounding box center [698, 116] width 80 height 16
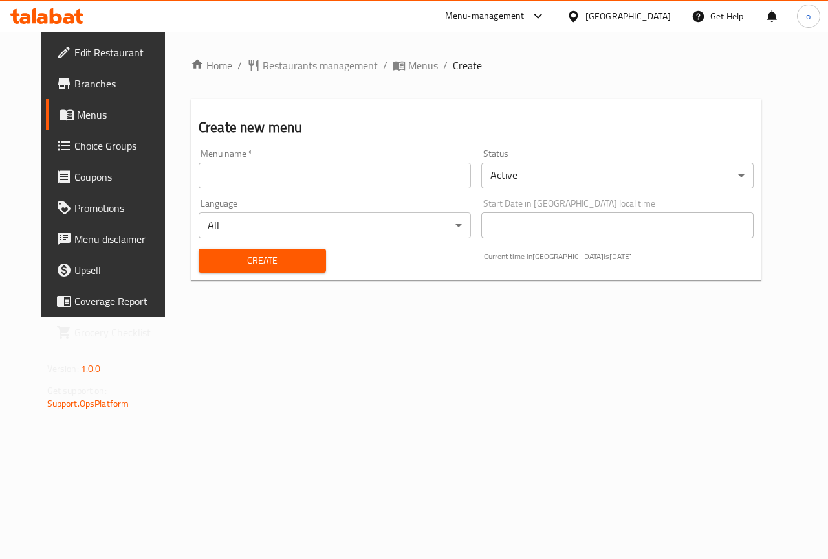
click at [392, 179] on input "text" at bounding box center [335, 175] width 272 height 26
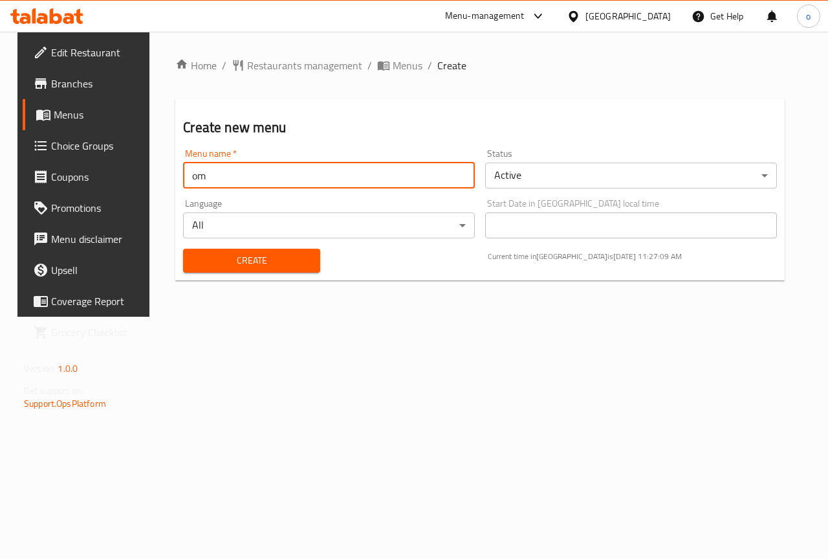
type input "o"
type input "[PERSON_NAME]"
click at [225, 264] on span "Create" at bounding box center [252, 260] width 116 height 16
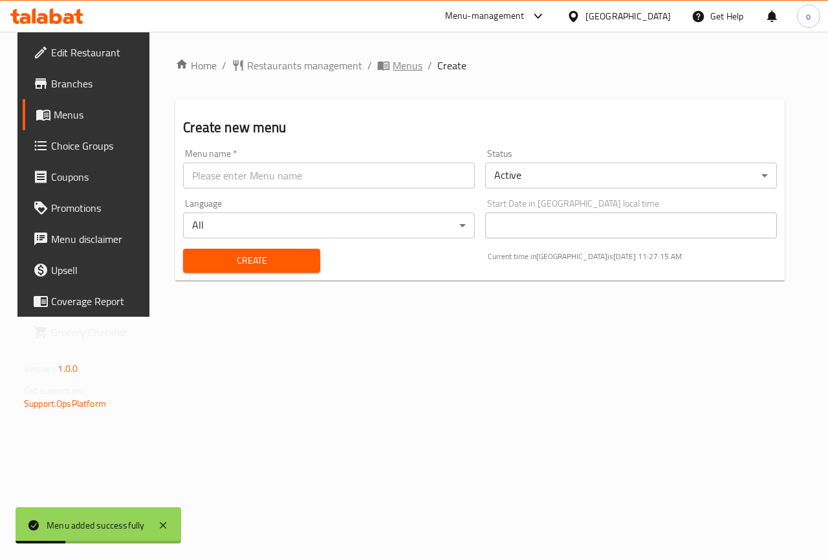
click at [393, 65] on span "Menus" at bounding box center [408, 66] width 30 height 16
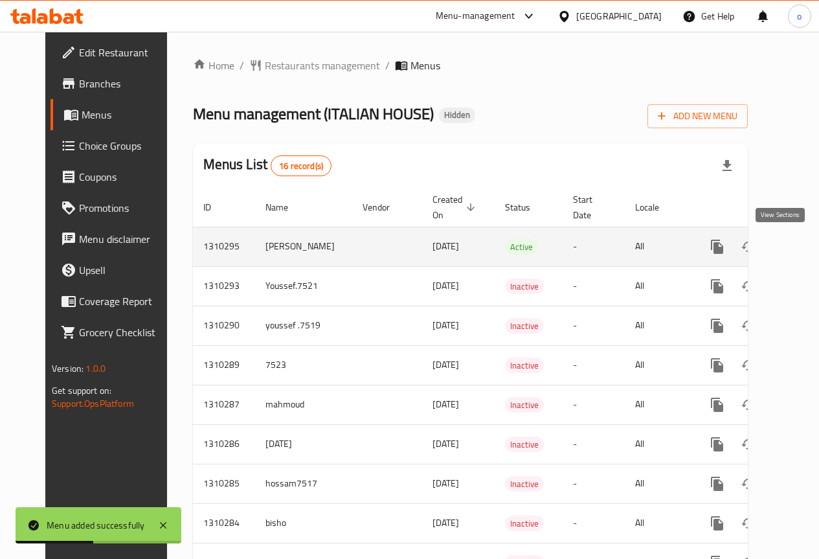
click at [804, 245] on icon "enhanced table" at bounding box center [810, 247] width 12 height 12
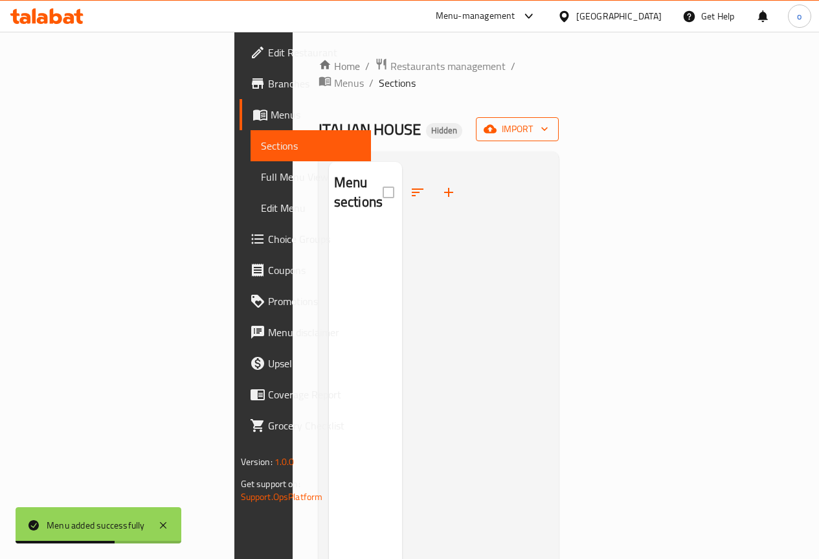
click at [548, 121] on span "import" at bounding box center [517, 129] width 62 height 16
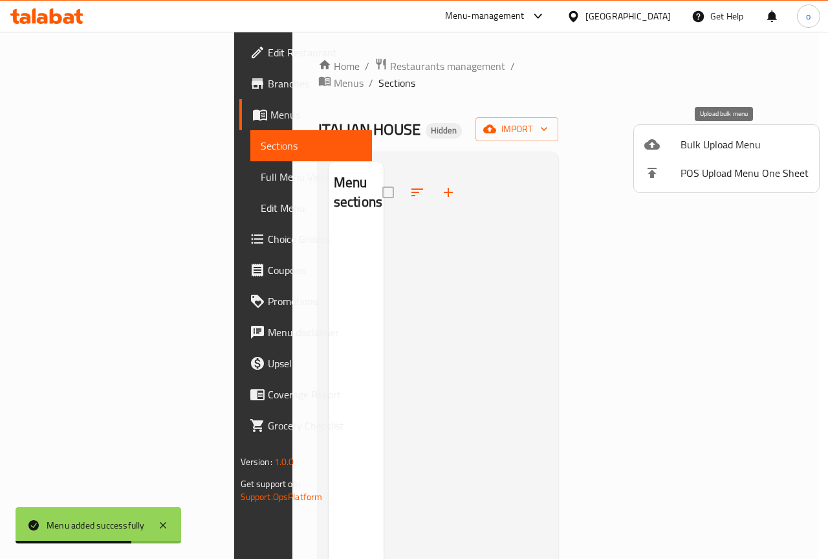
click at [719, 147] on span "Bulk Upload Menu" at bounding box center [745, 145] width 128 height 16
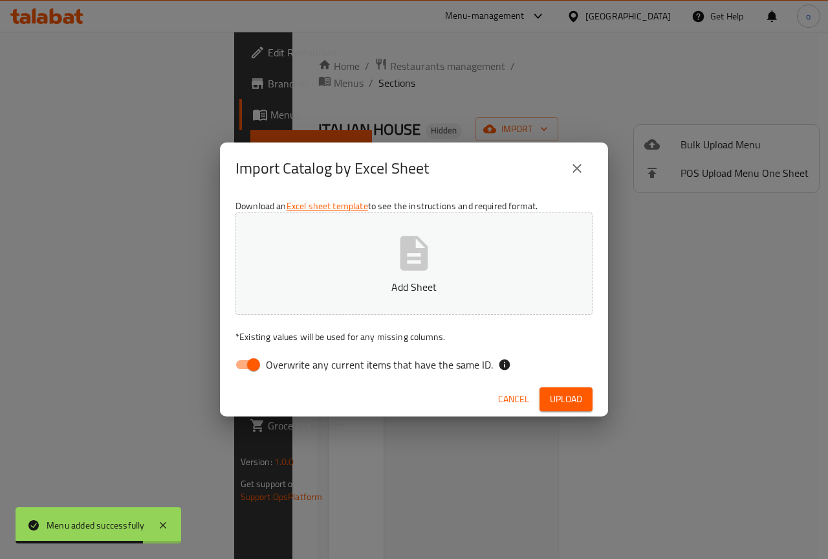
click at [298, 281] on p "Add Sheet" at bounding box center [414, 287] width 317 height 16
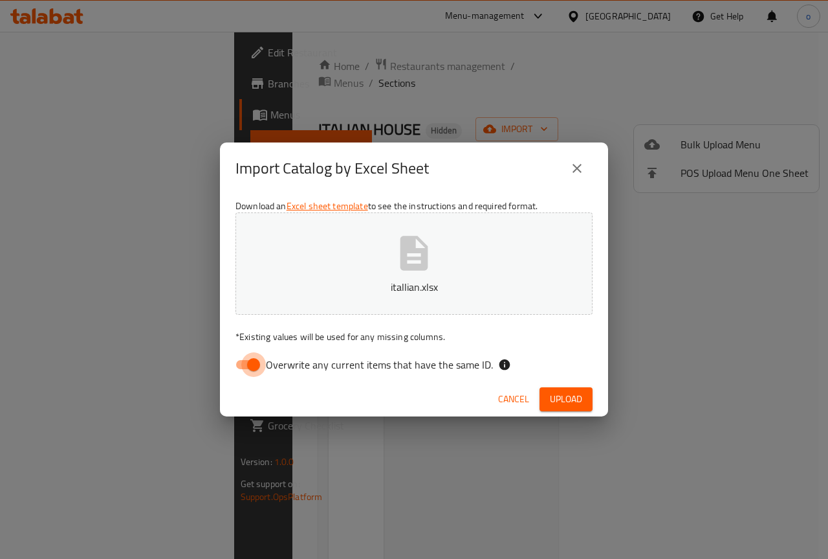
click at [250, 365] on input "Overwrite any current items that have the same ID." at bounding box center [254, 364] width 74 height 25
checkbox input "false"
click at [575, 397] on span "Upload" at bounding box center [566, 399] width 32 height 16
click at [571, 397] on span "Upload" at bounding box center [566, 399] width 32 height 16
click at [564, 385] on div "Cancel Upload" at bounding box center [414, 399] width 388 height 34
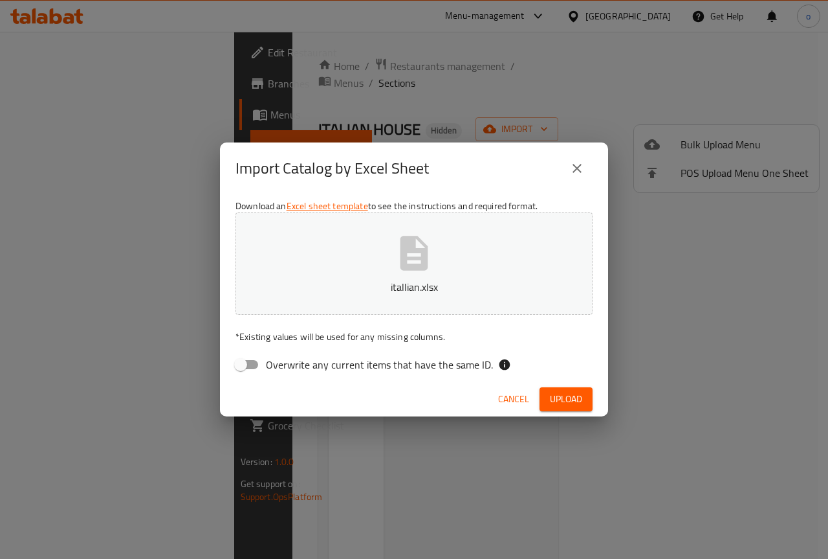
click at [567, 397] on span "Upload" at bounding box center [566, 399] width 32 height 16
click at [585, 167] on button "close" at bounding box center [577, 168] width 31 height 31
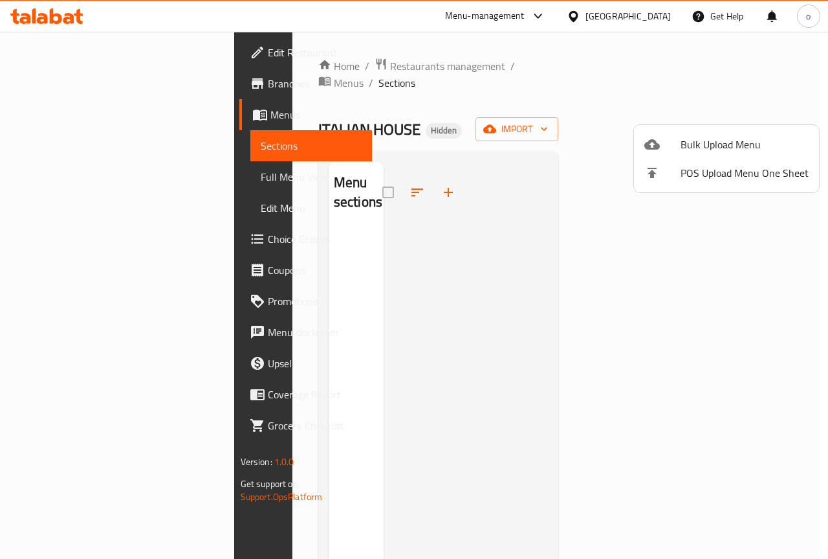
click at [60, 120] on div at bounding box center [414, 279] width 828 height 559
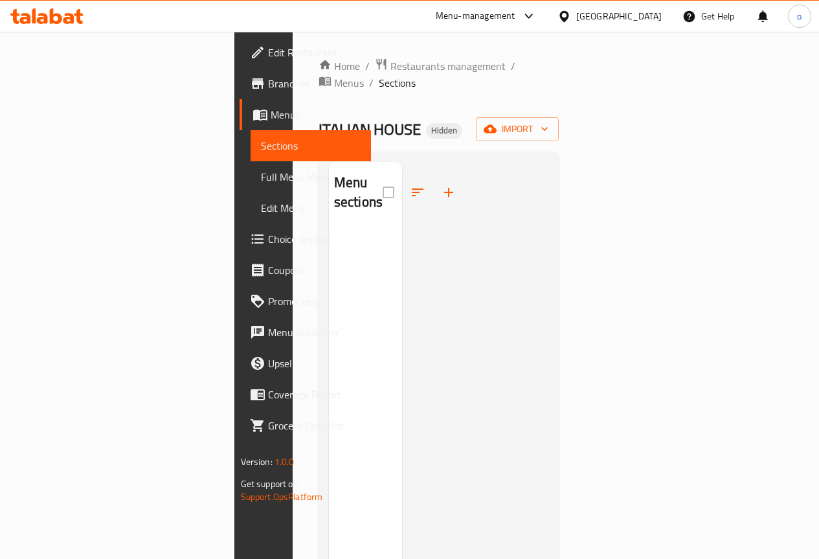
click at [271, 115] on span "Menus" at bounding box center [316, 115] width 90 height 16
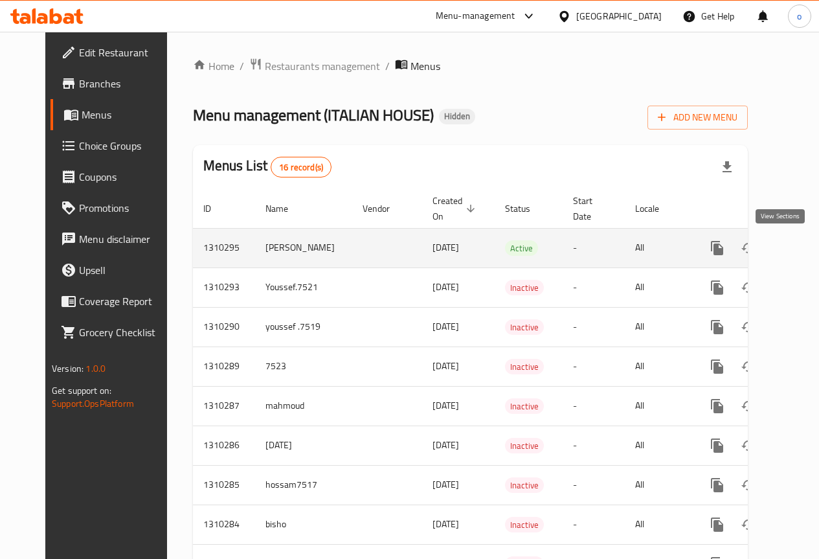
click at [803, 247] on icon "enhanced table" at bounding box center [811, 248] width 16 height 16
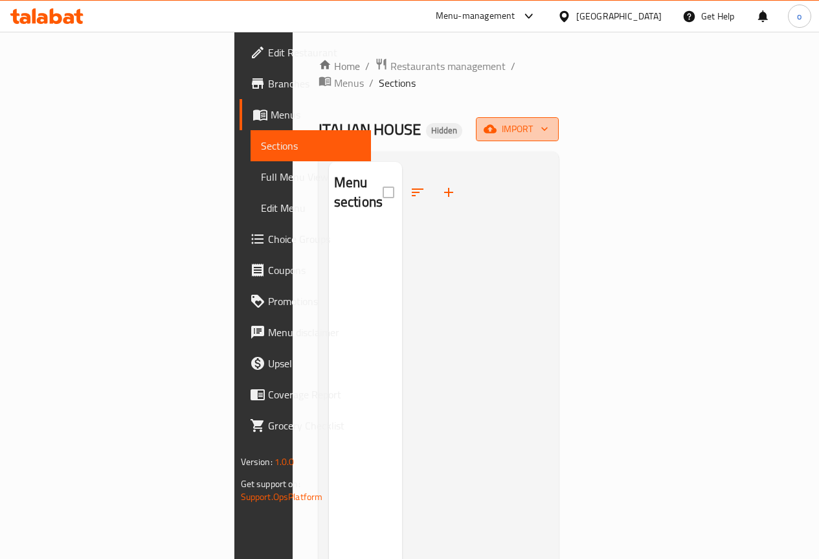
click at [548, 121] on span "import" at bounding box center [517, 129] width 62 height 16
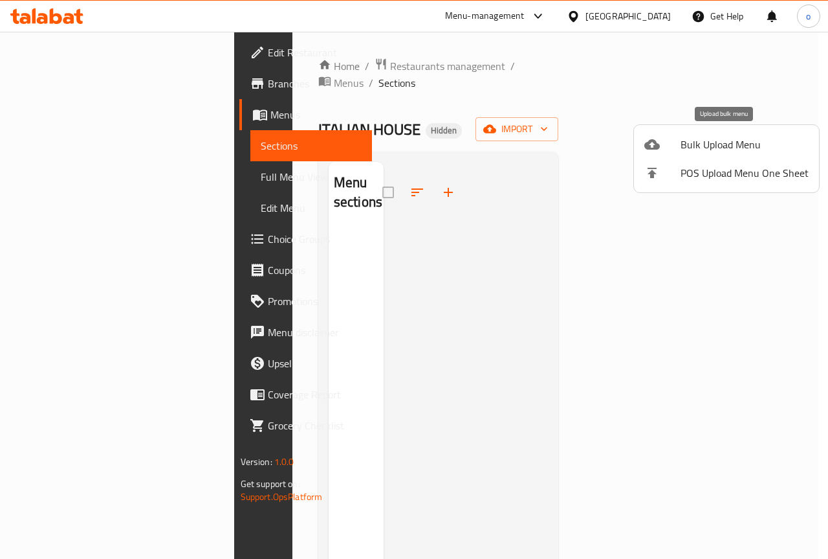
click at [709, 144] on span "Bulk Upload Menu" at bounding box center [745, 145] width 128 height 16
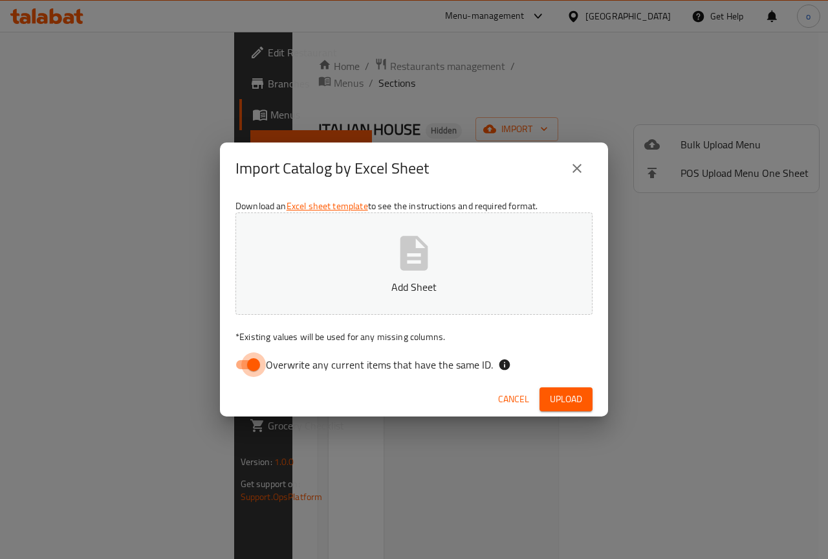
click at [264, 354] on input "Overwrite any current items that have the same ID." at bounding box center [254, 364] width 74 height 25
checkbox input "false"
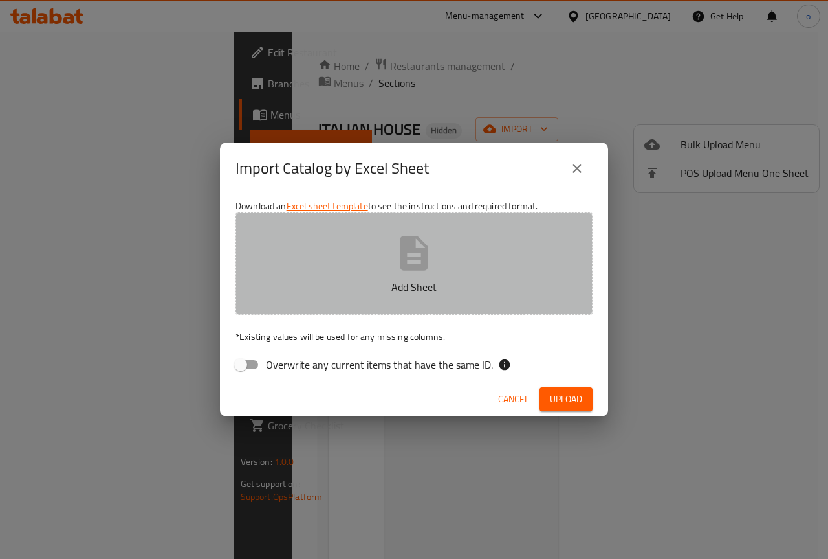
click at [346, 283] on p "Add Sheet" at bounding box center [414, 287] width 317 height 16
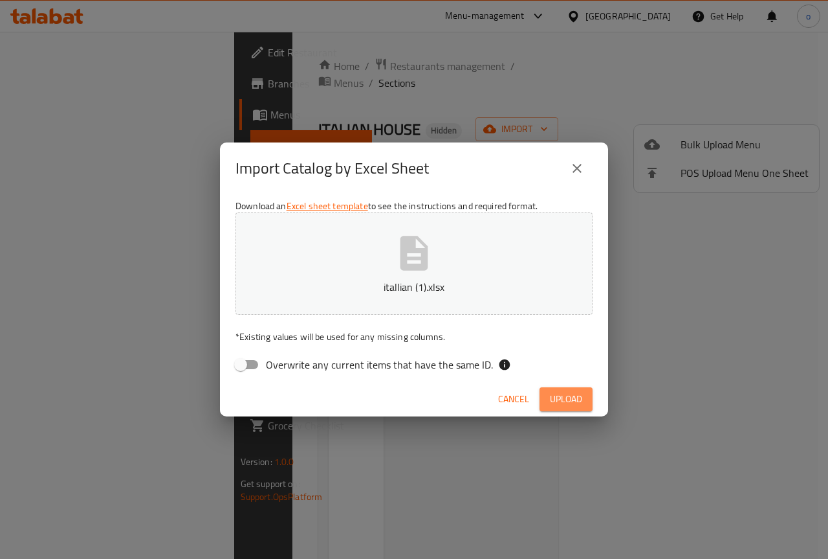
click at [570, 399] on span "Upload" at bounding box center [566, 399] width 32 height 16
click at [568, 398] on span "Upload" at bounding box center [566, 399] width 32 height 16
click at [584, 168] on icon "close" at bounding box center [578, 169] width 16 height 16
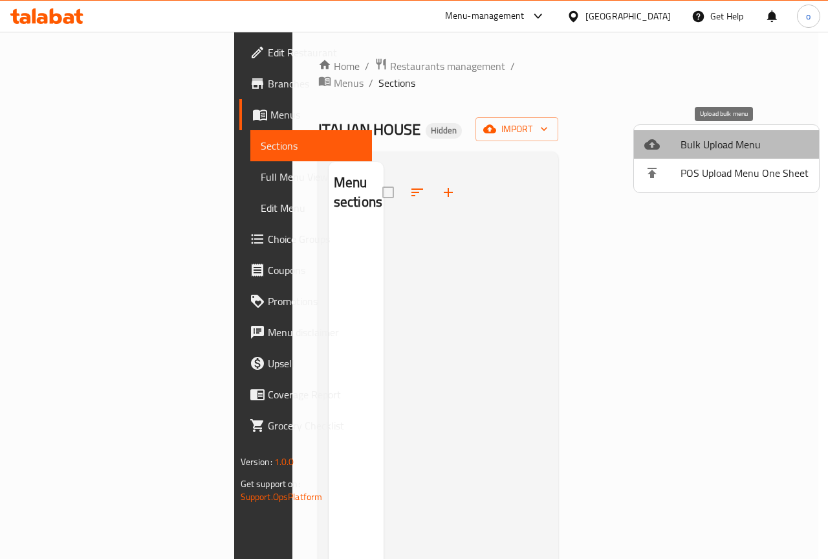
click at [746, 147] on span "Bulk Upload Menu" at bounding box center [745, 145] width 128 height 16
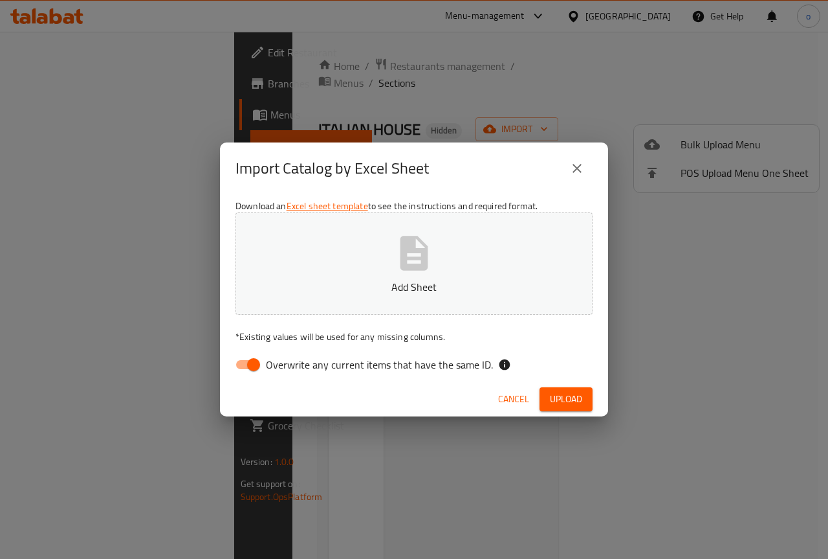
click at [434, 248] on button "Add Sheet" at bounding box center [414, 263] width 357 height 102
click at [250, 366] on input "Overwrite any current items that have the same ID." at bounding box center [254, 364] width 74 height 25
checkbox input "false"
click at [559, 403] on span "Upload" at bounding box center [566, 399] width 32 height 16
click at [555, 405] on span "Upload" at bounding box center [566, 399] width 32 height 16
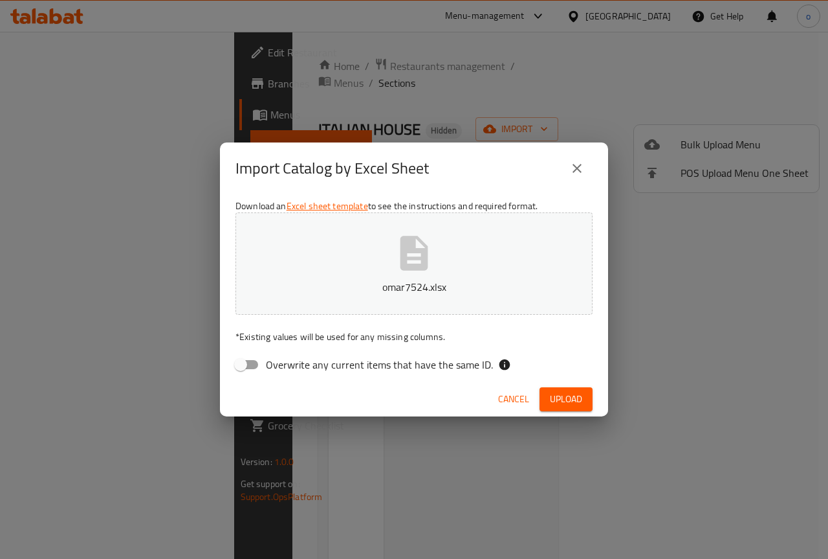
click at [580, 177] on button "close" at bounding box center [577, 168] width 31 height 31
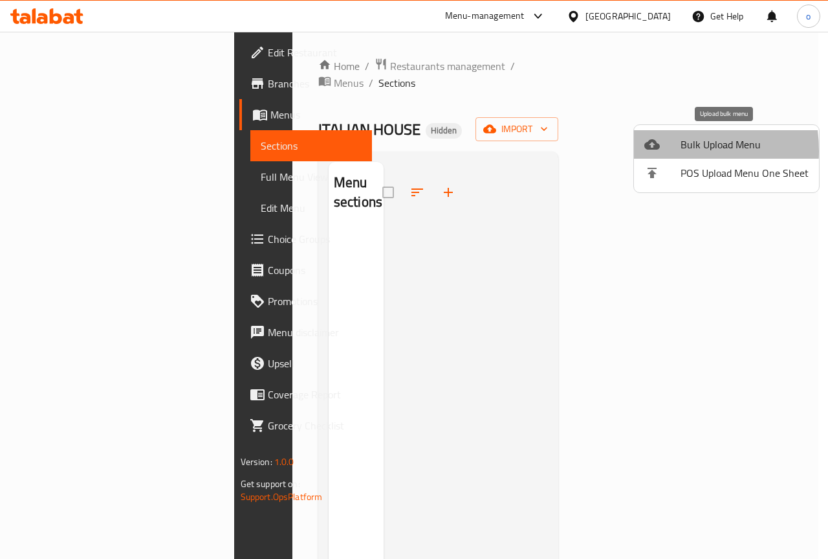
click at [652, 151] on icon at bounding box center [653, 145] width 16 height 16
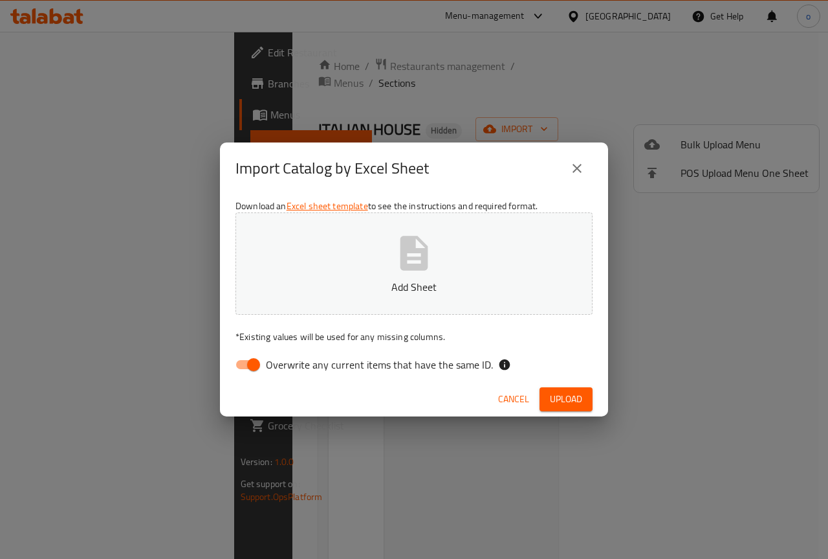
click at [251, 368] on input "Overwrite any current items that have the same ID." at bounding box center [254, 364] width 74 height 25
checkbox input "false"
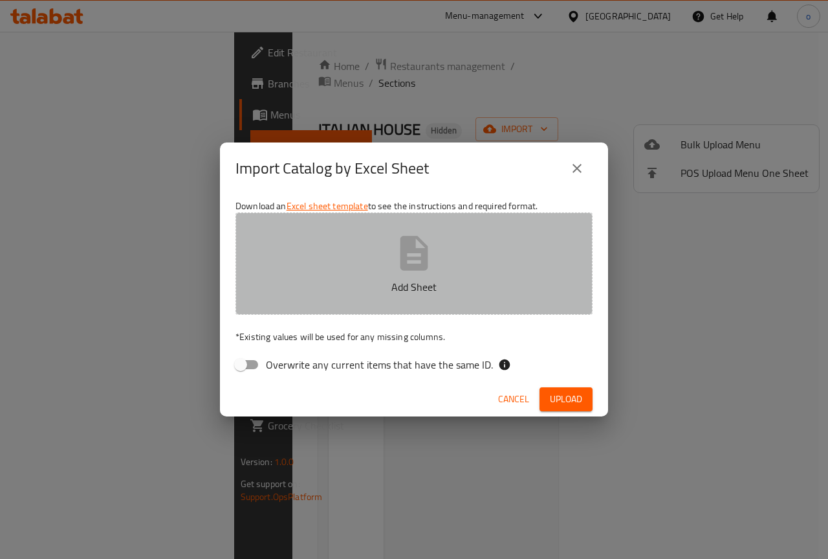
click at [403, 299] on button "Add Sheet" at bounding box center [414, 263] width 357 height 102
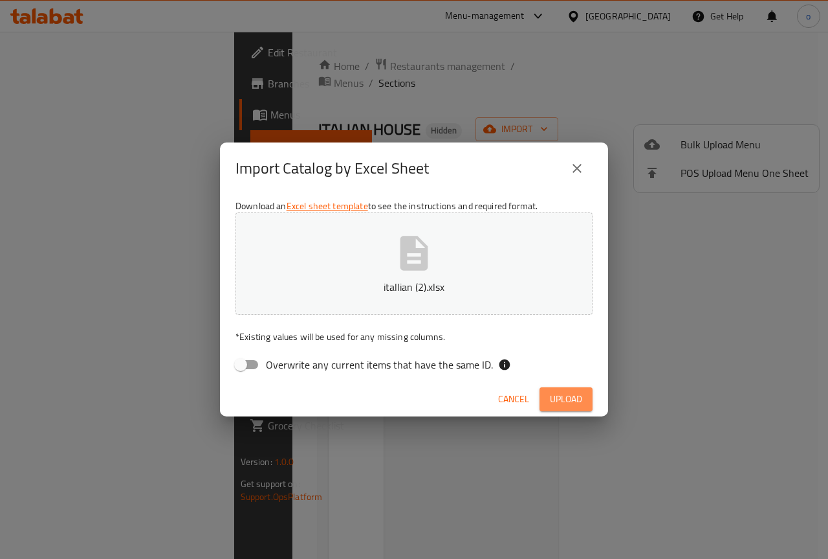
click at [580, 394] on span "Upload" at bounding box center [566, 399] width 32 height 16
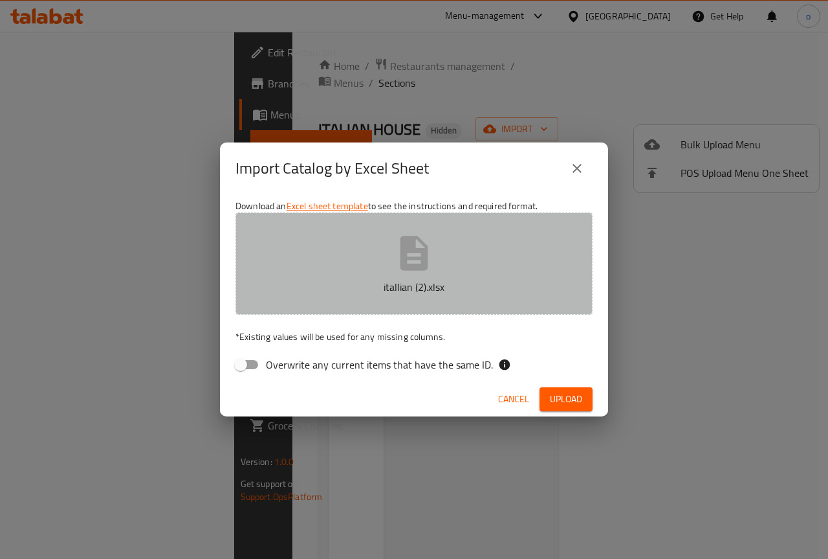
click at [437, 282] on p "itallian (2).xlsx" at bounding box center [414, 287] width 317 height 16
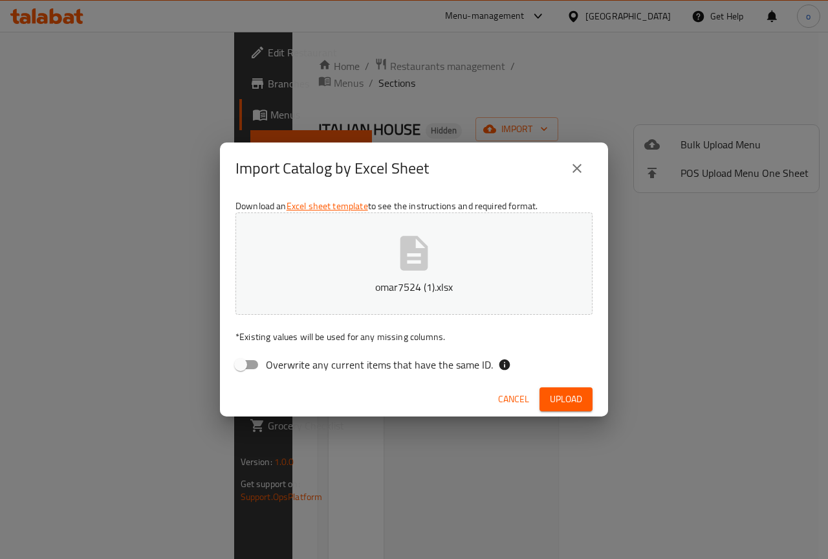
click at [559, 405] on span "Upload" at bounding box center [566, 399] width 32 height 16
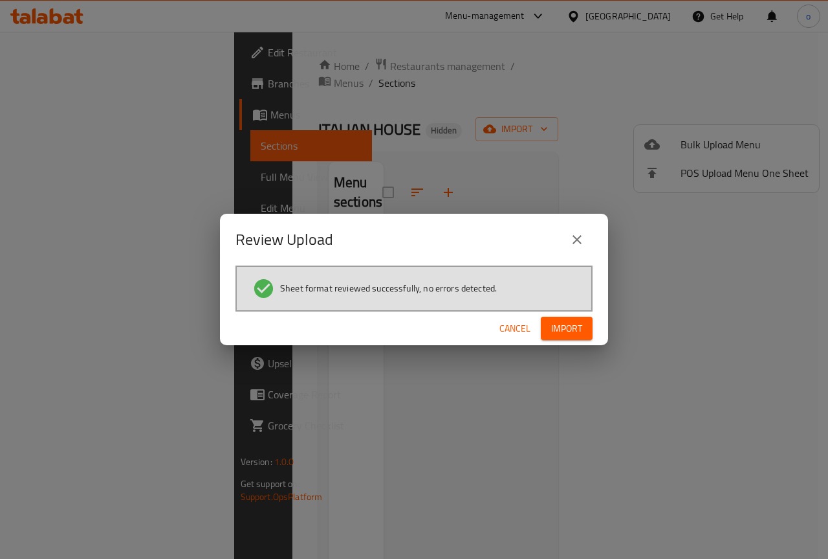
click at [561, 333] on span "Import" at bounding box center [566, 328] width 31 height 16
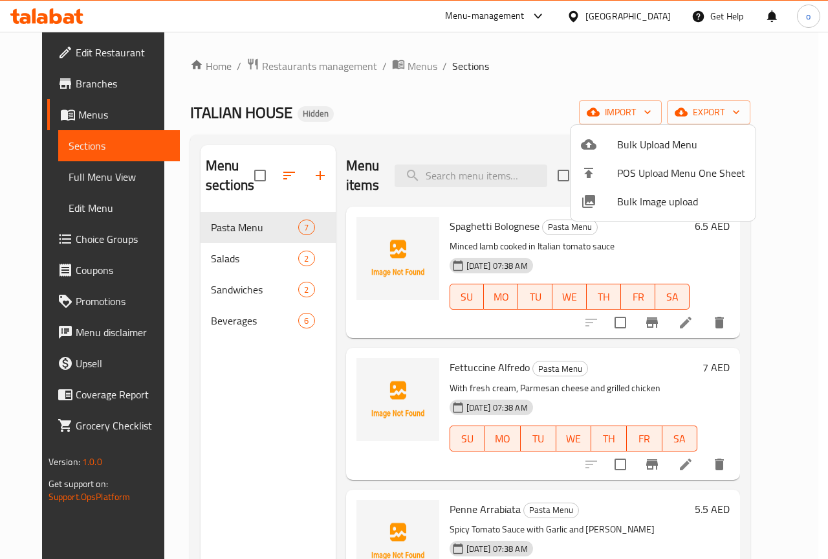
click at [68, 177] on div at bounding box center [414, 279] width 828 height 559
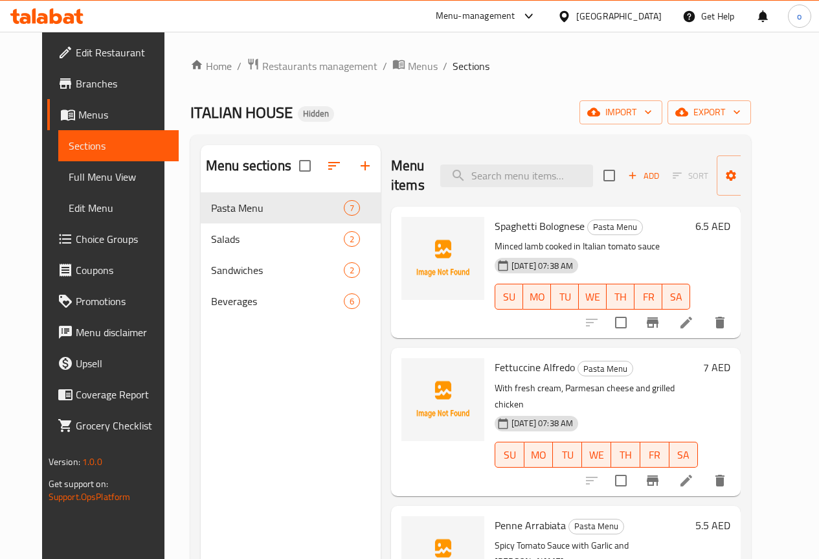
click at [69, 177] on span "Full Menu View" at bounding box center [119, 177] width 100 height 16
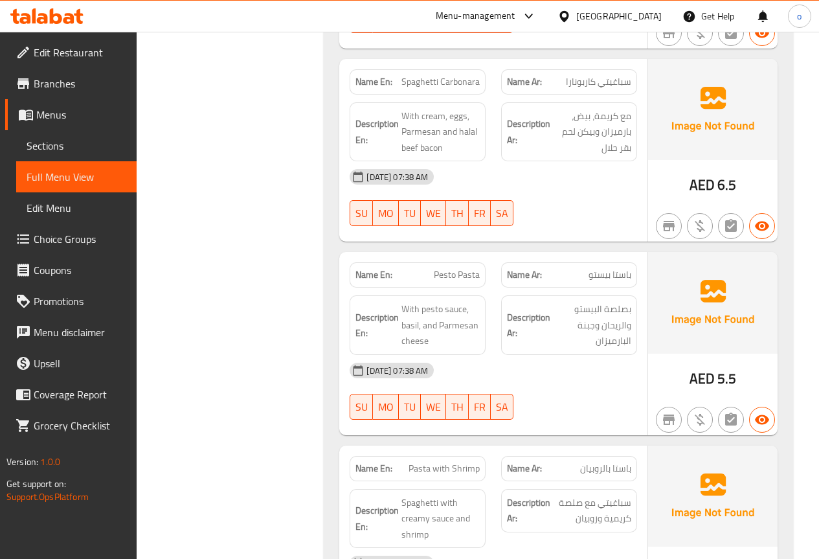
scroll to position [388, 0]
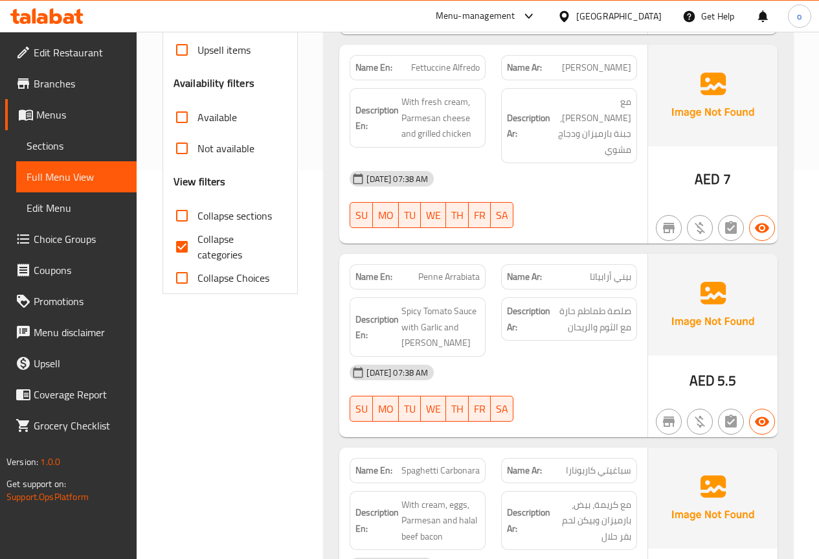
click at [187, 231] on input "Collapse categories" at bounding box center [181, 246] width 31 height 31
checkbox input "false"
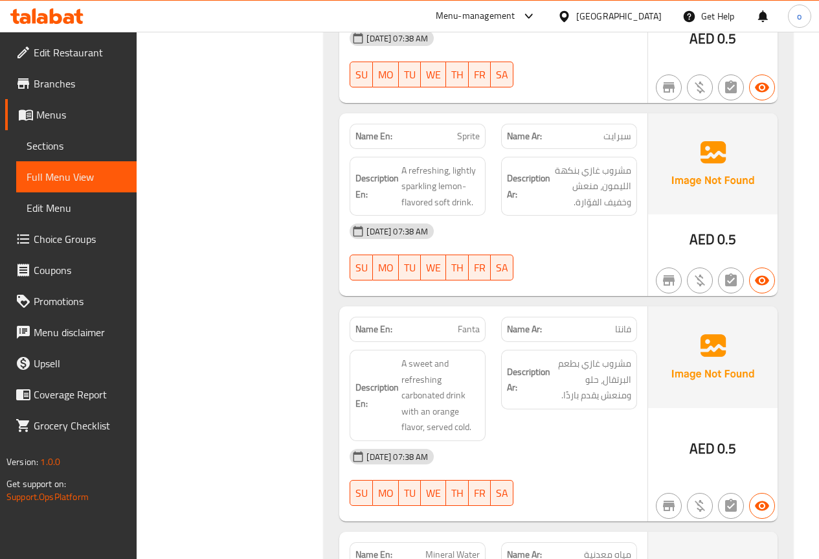
scroll to position [2761, 0]
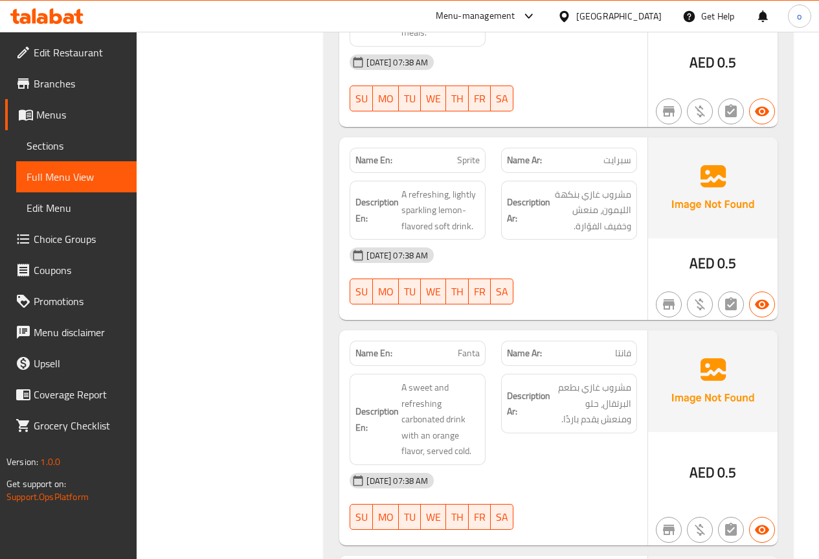
click at [69, 89] on span "Branches" at bounding box center [80, 84] width 93 height 16
